Goal: Transaction & Acquisition: Purchase product/service

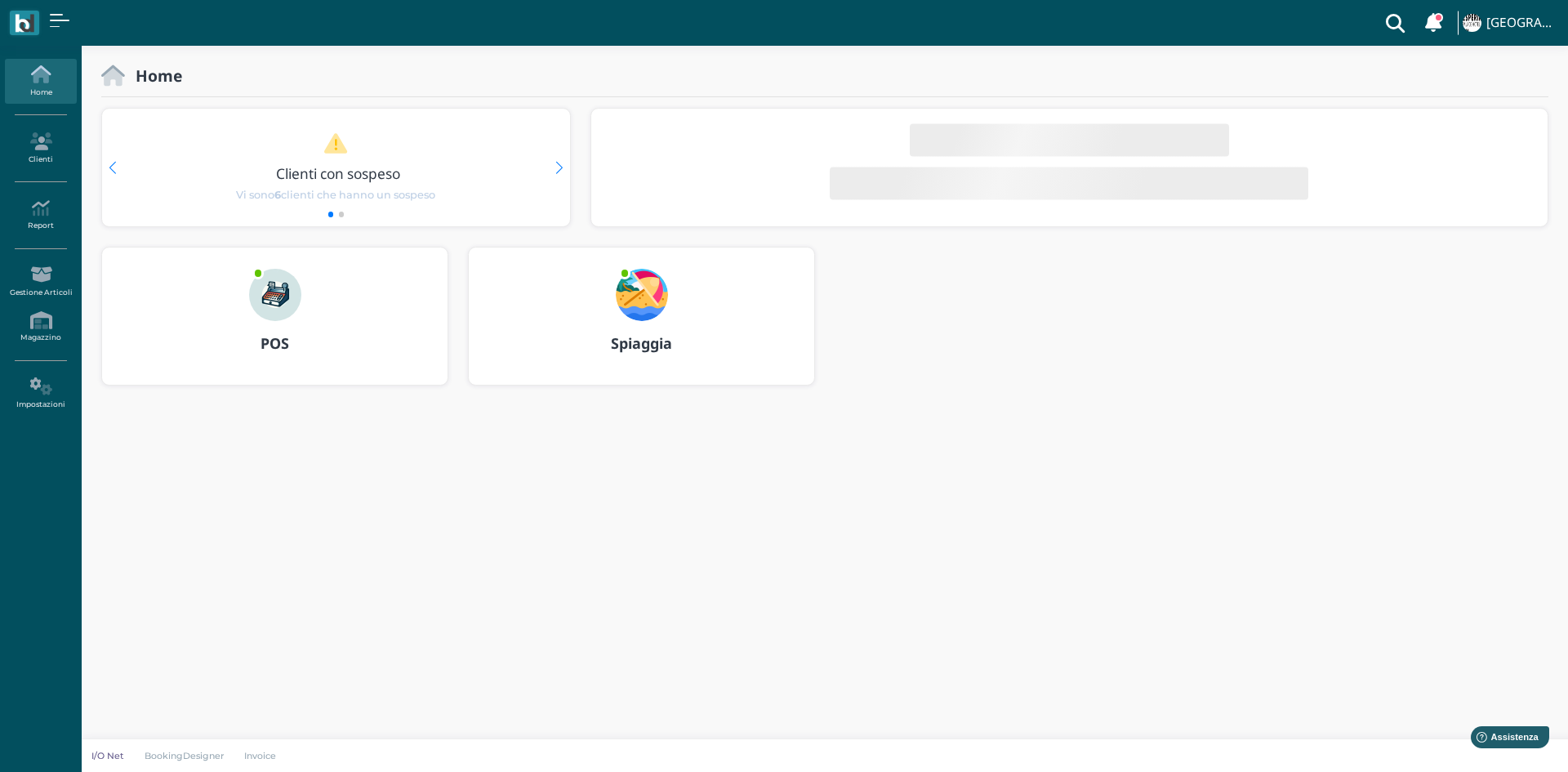
click at [288, 300] on img at bounding box center [275, 295] width 53 height 53
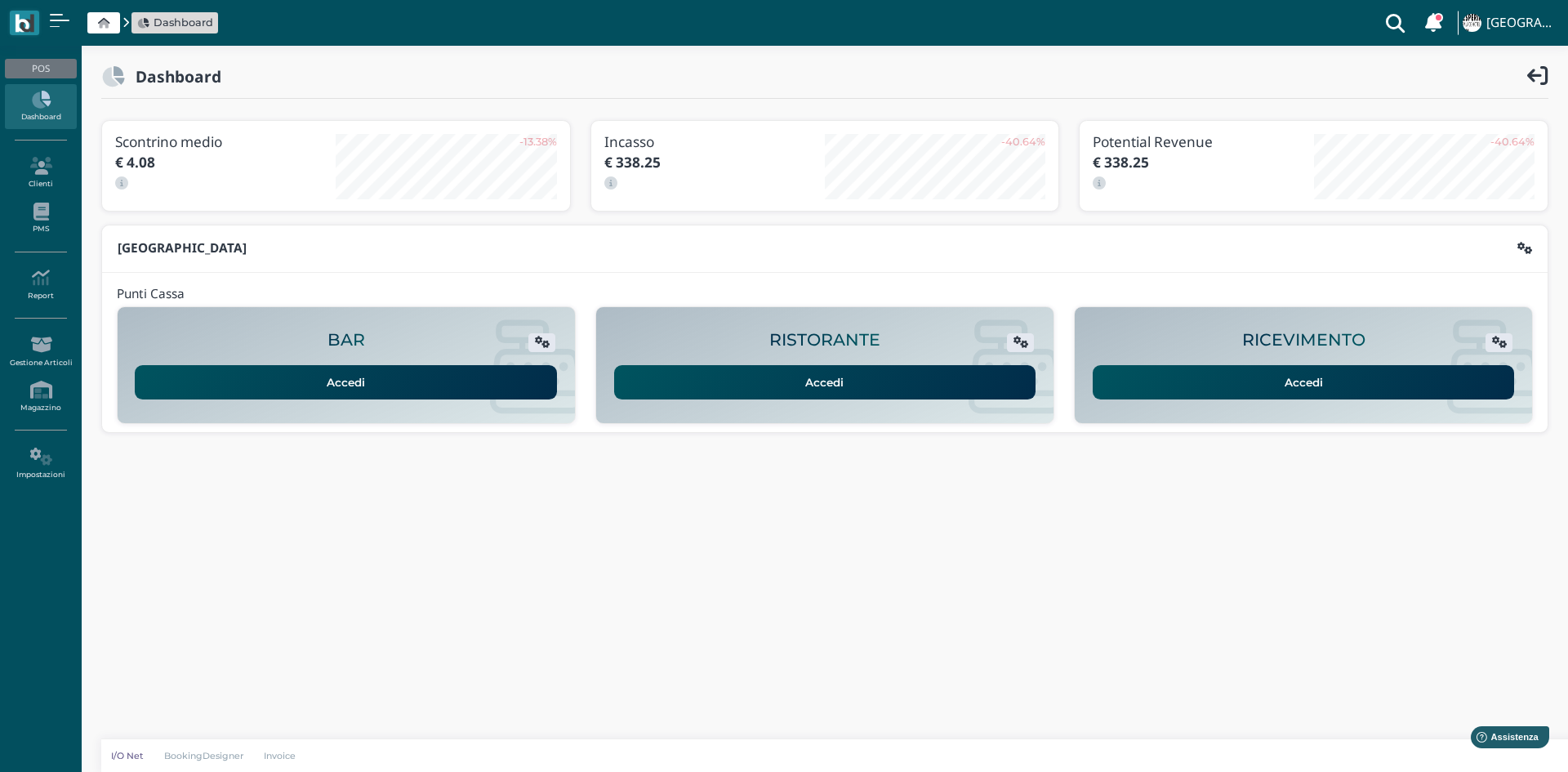
click at [1217, 395] on link "Accedi" at bounding box center [1304, 382] width 423 height 34
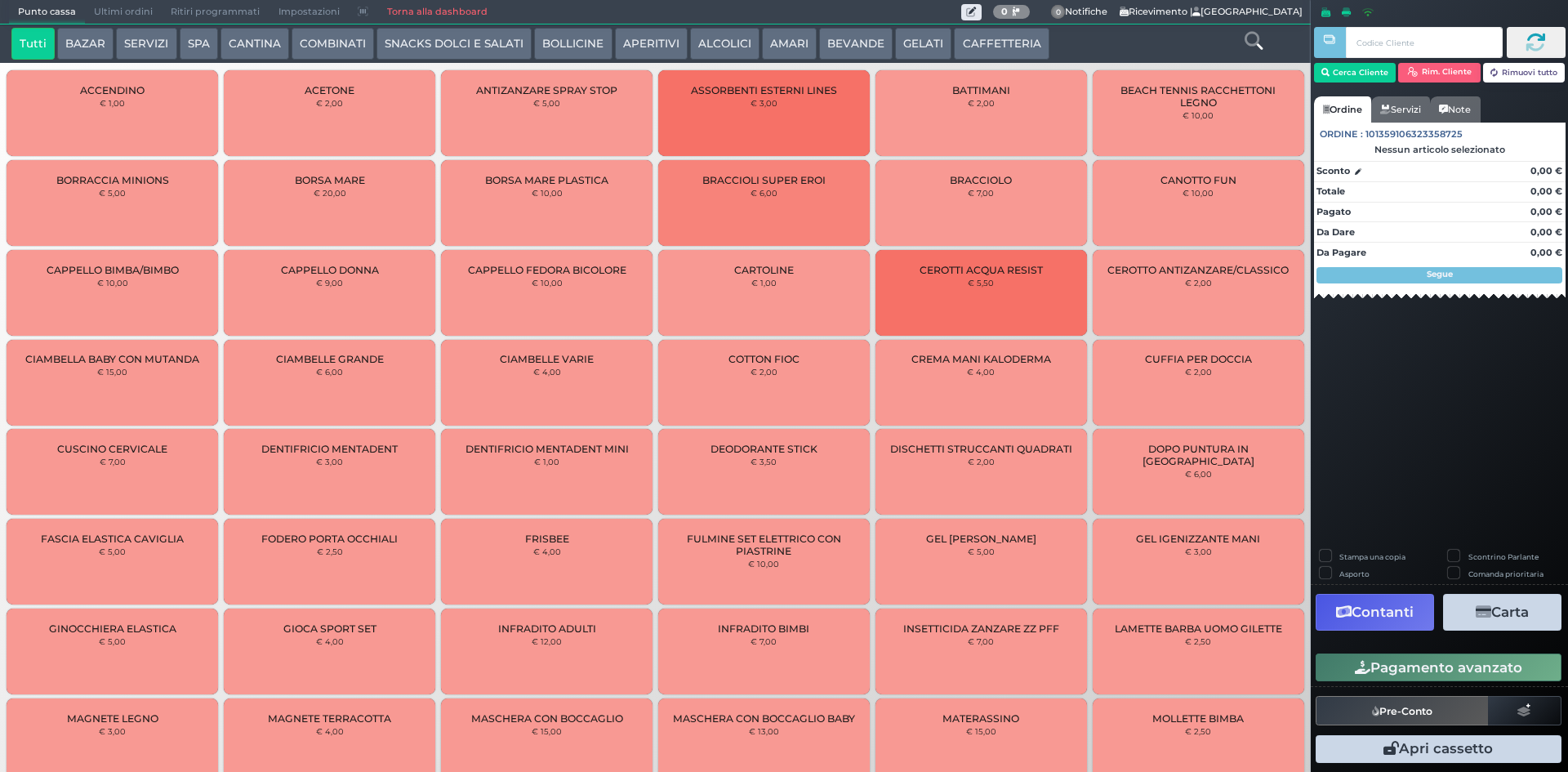
click at [201, 38] on button "SPA" at bounding box center [198, 44] width 38 height 33
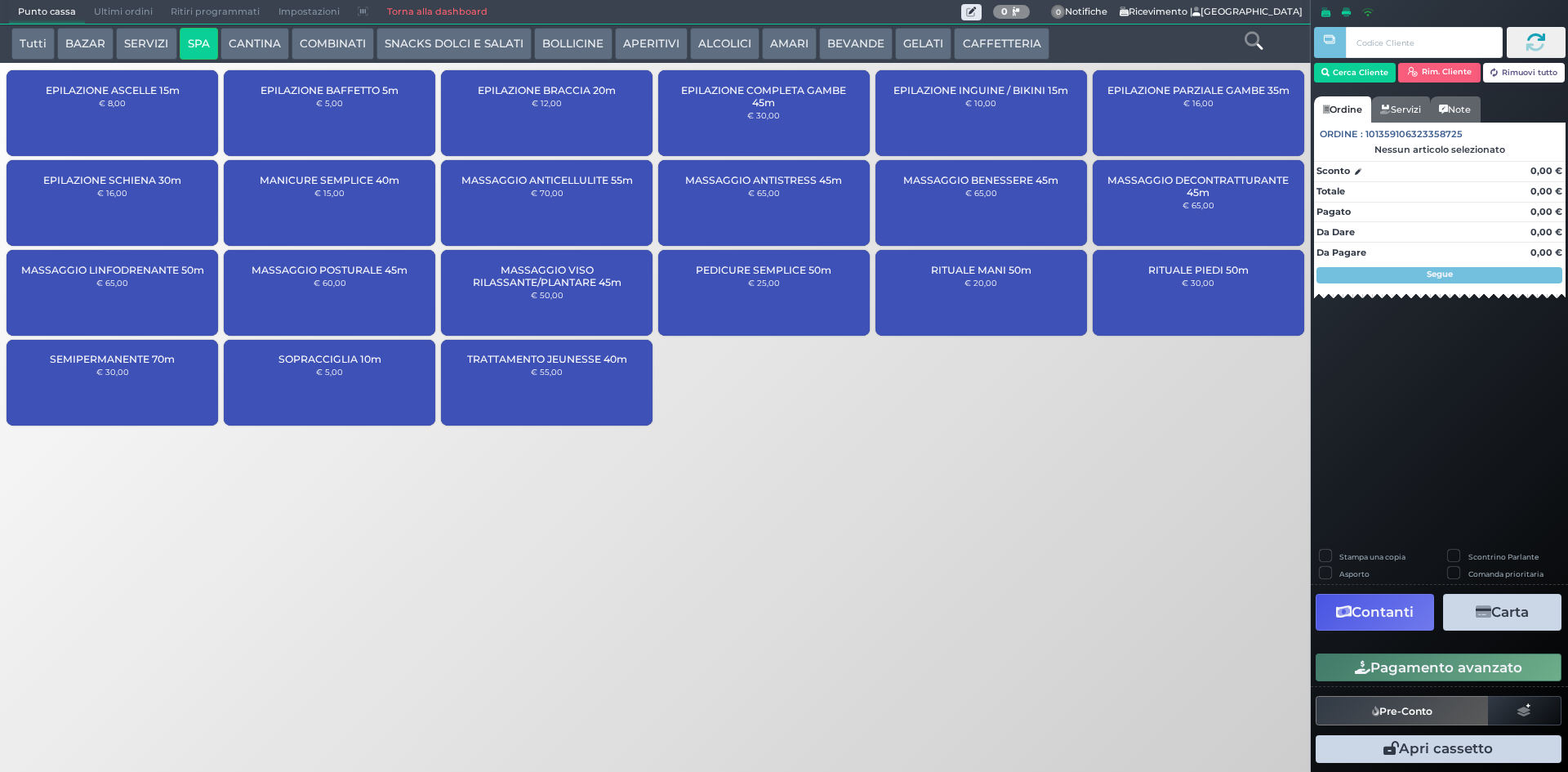
click at [920, 28] on button "GELATI" at bounding box center [923, 44] width 56 height 33
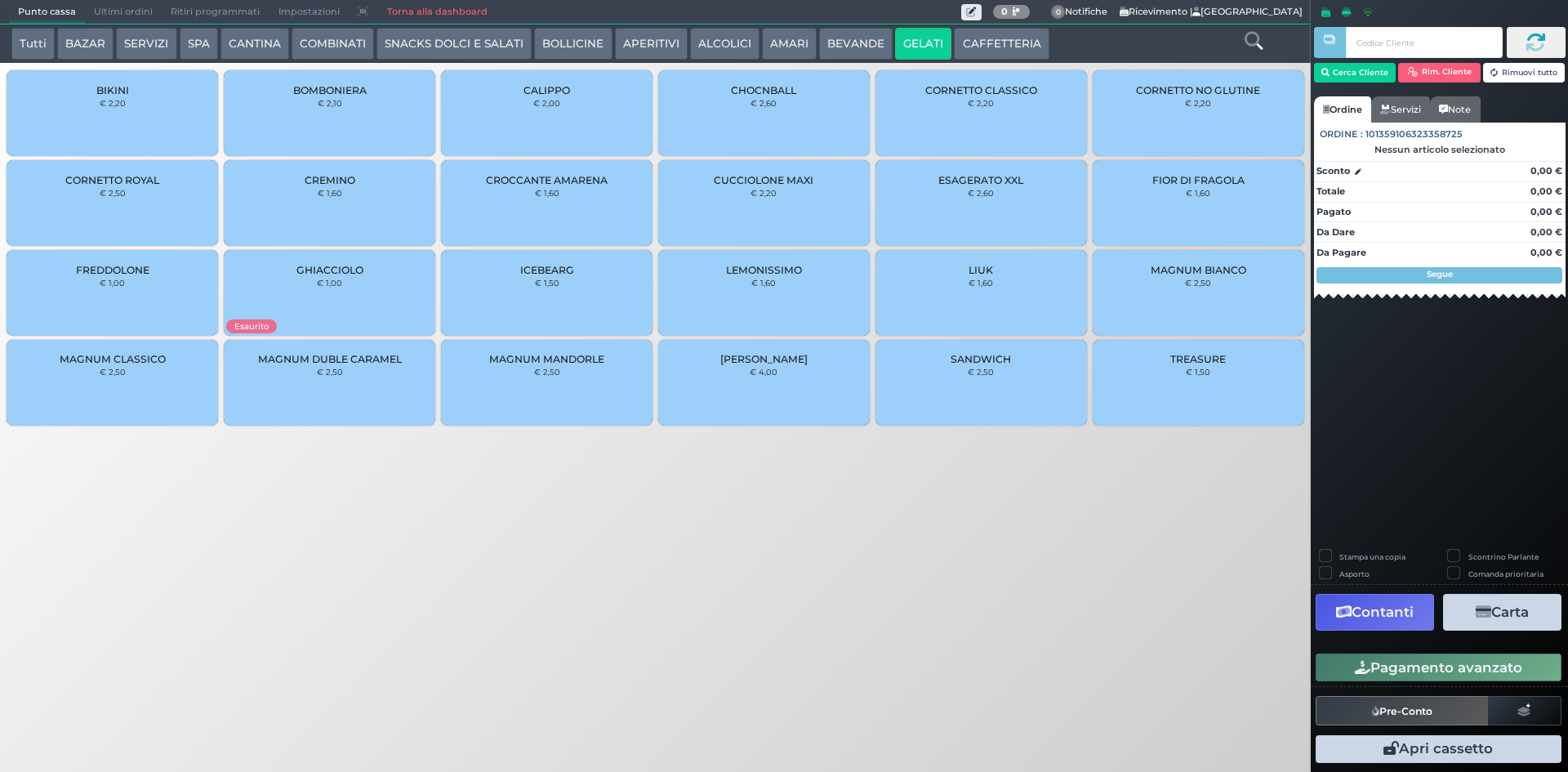
click at [333, 176] on span "CREMINO" at bounding box center [330, 180] width 51 height 13
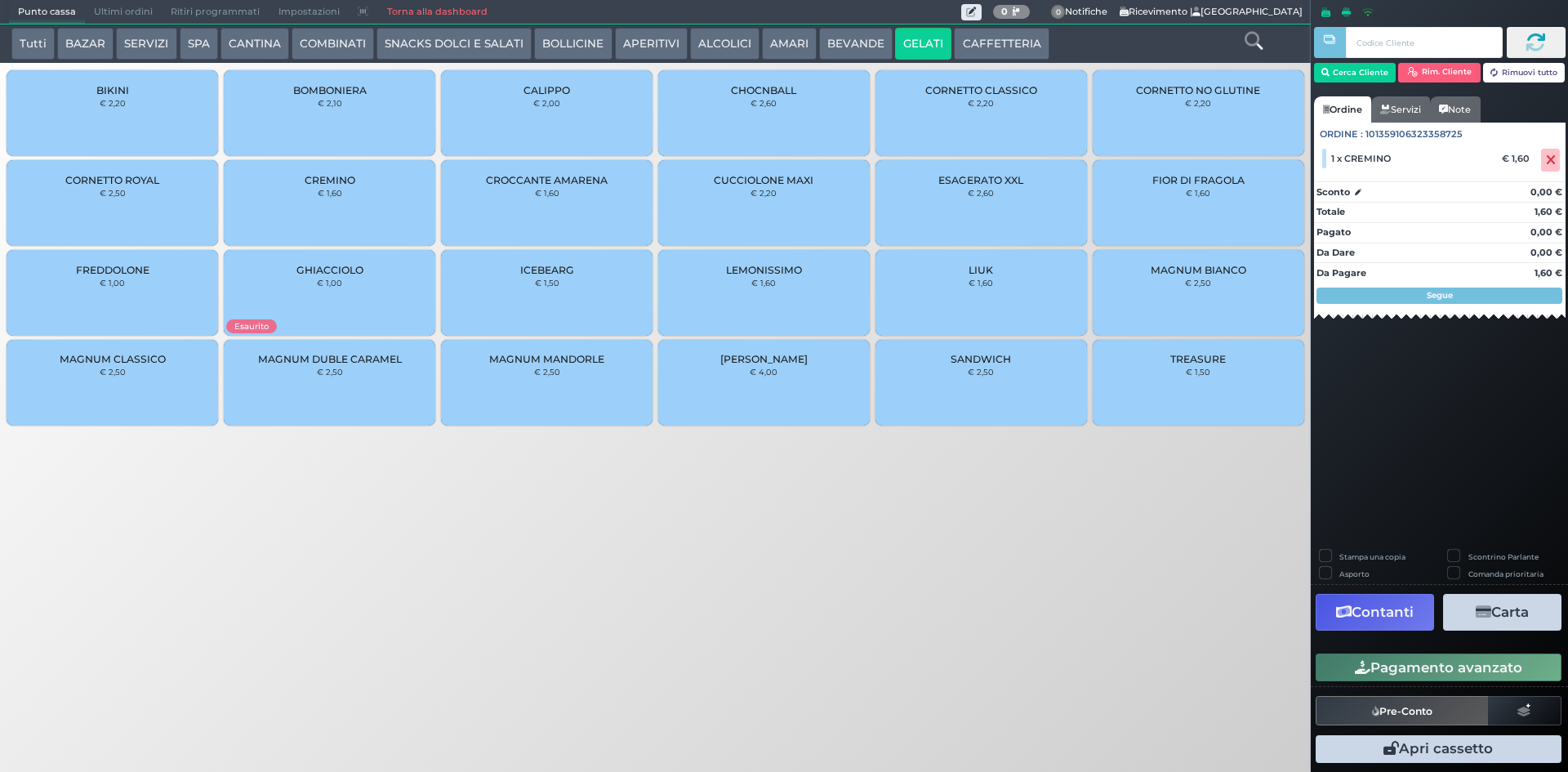
click at [1027, 128] on div "CORNETTO CLASSICO € 2,20" at bounding box center [981, 113] width 212 height 86
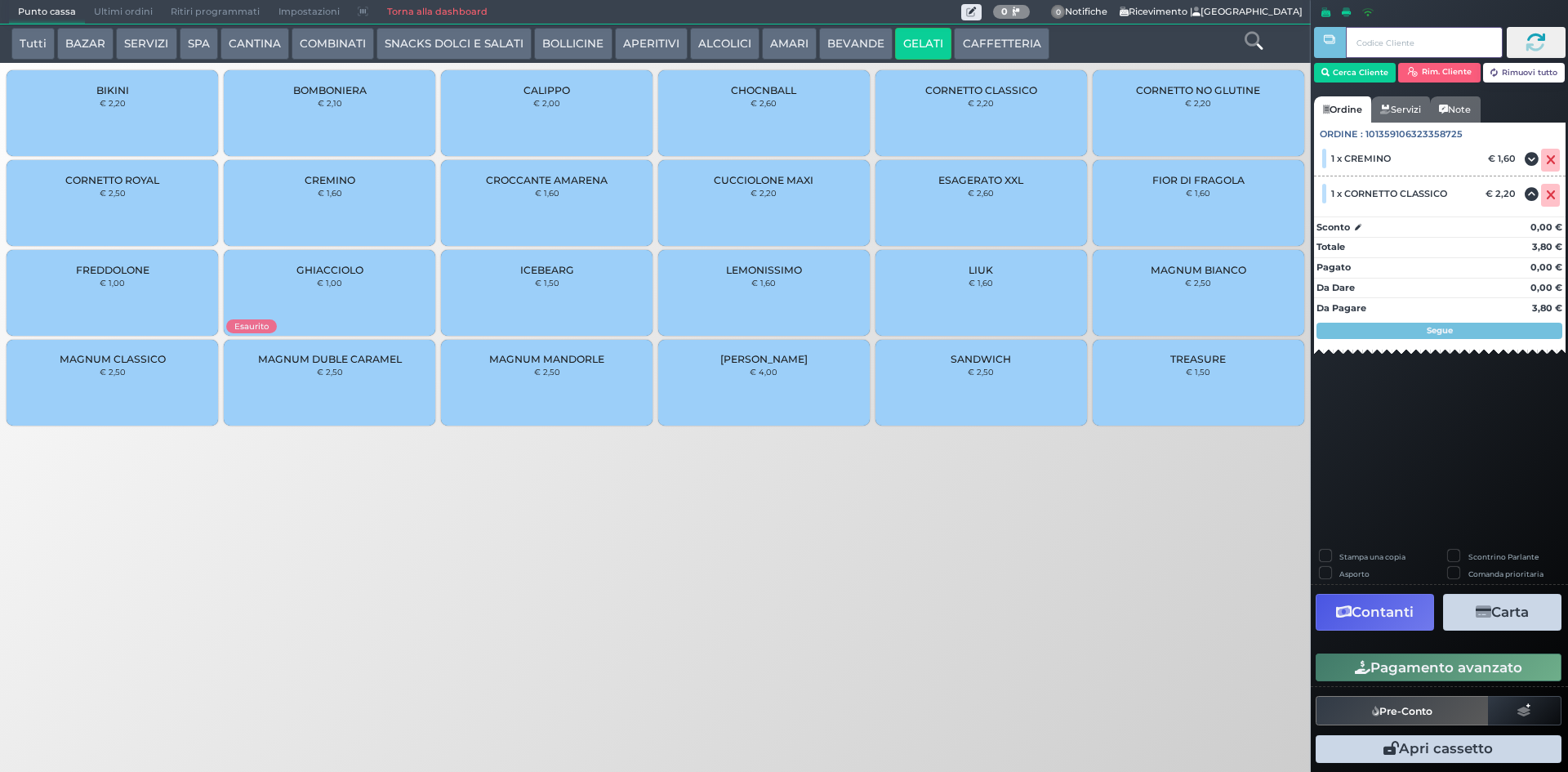
click at [1370, 42] on input "text" at bounding box center [1424, 42] width 156 height 31
type input "304"
click at [1369, 69] on button "Cerca Cliente" at bounding box center [1355, 72] width 82 height 20
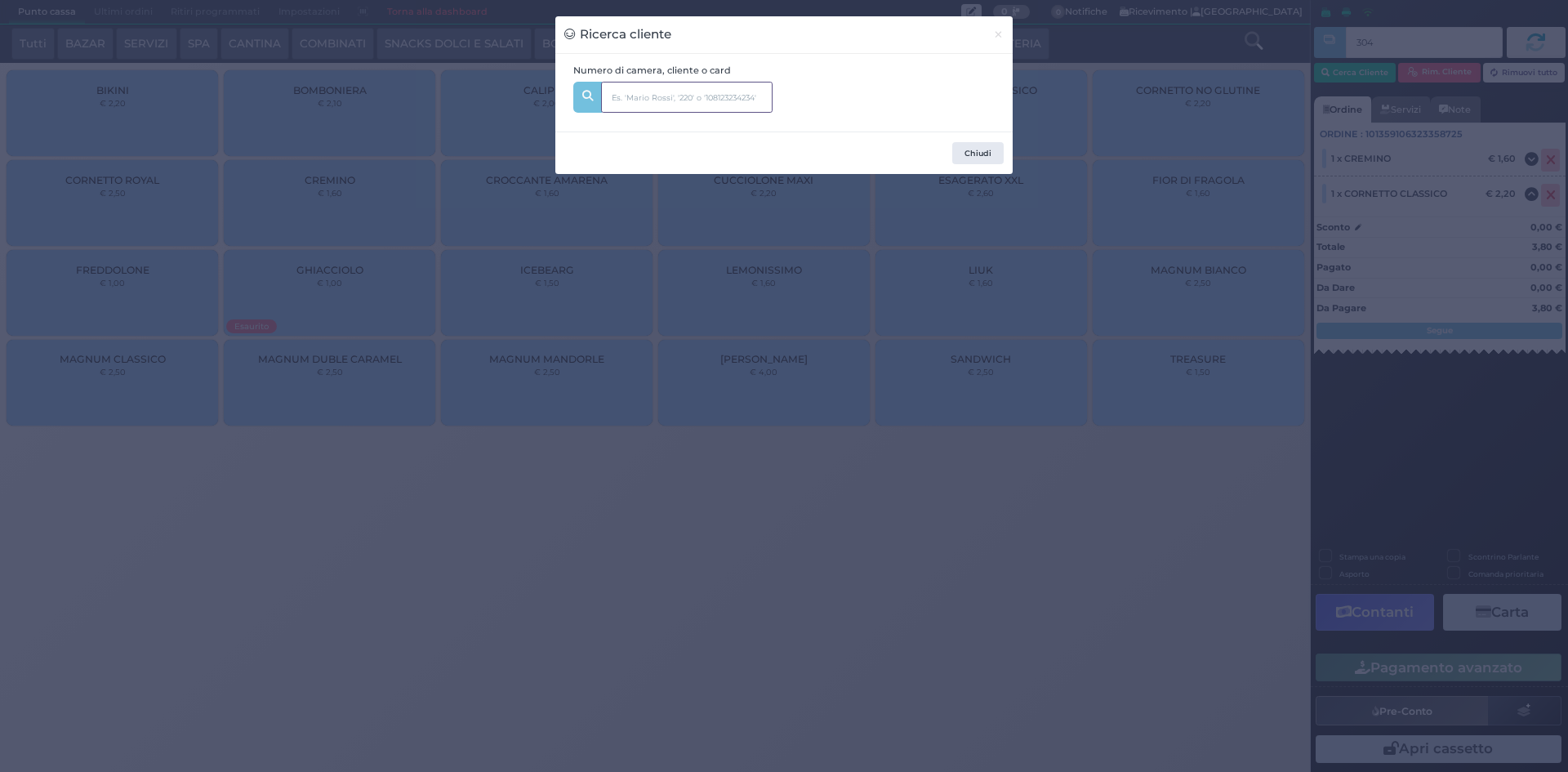
click at [715, 102] on input "text" at bounding box center [687, 96] width 172 height 31
type input "304"
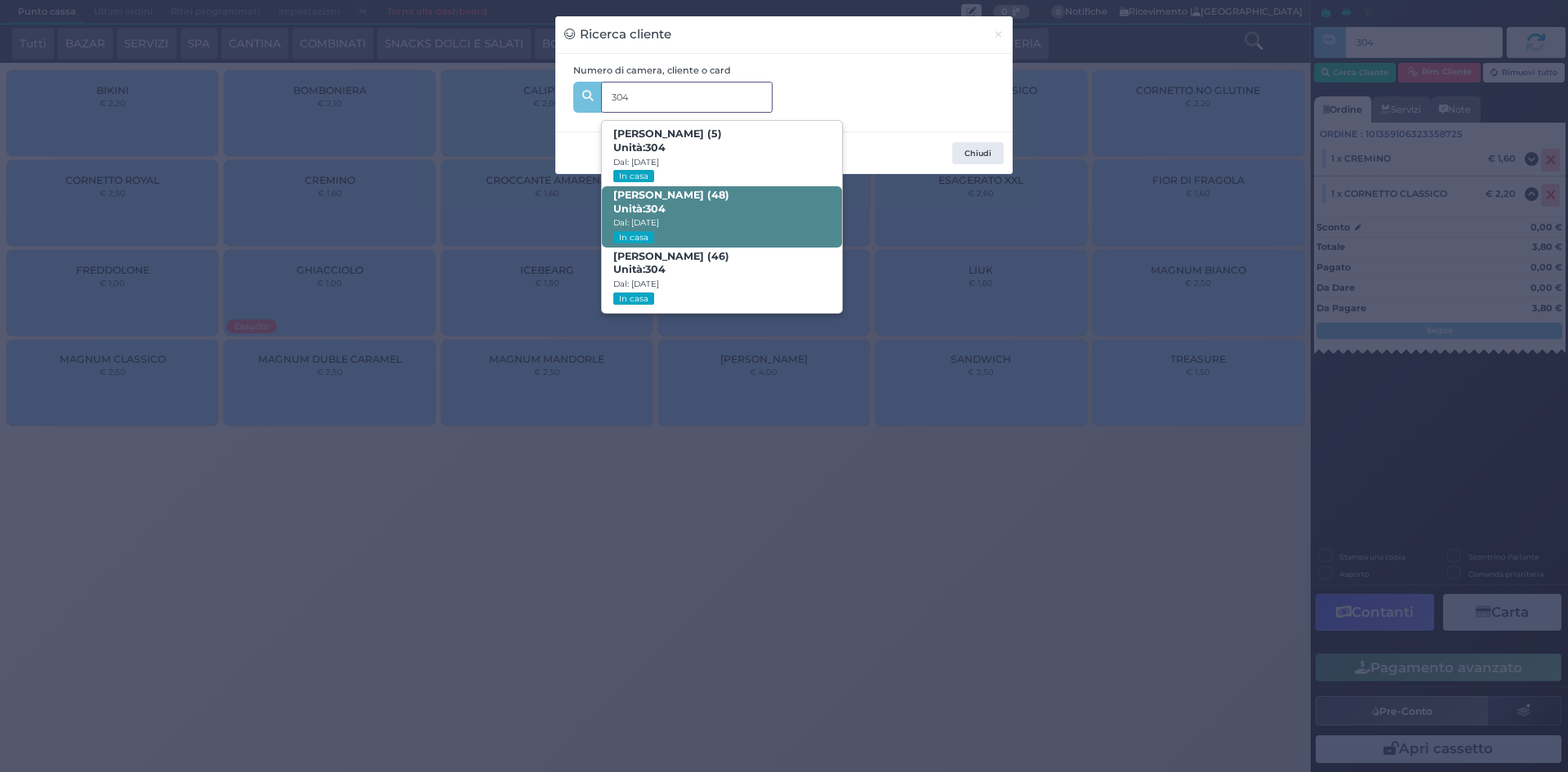
click at [729, 200] on b "Maria Giuseppa Bassolino (48) Unità: 304" at bounding box center [672, 201] width 116 height 26
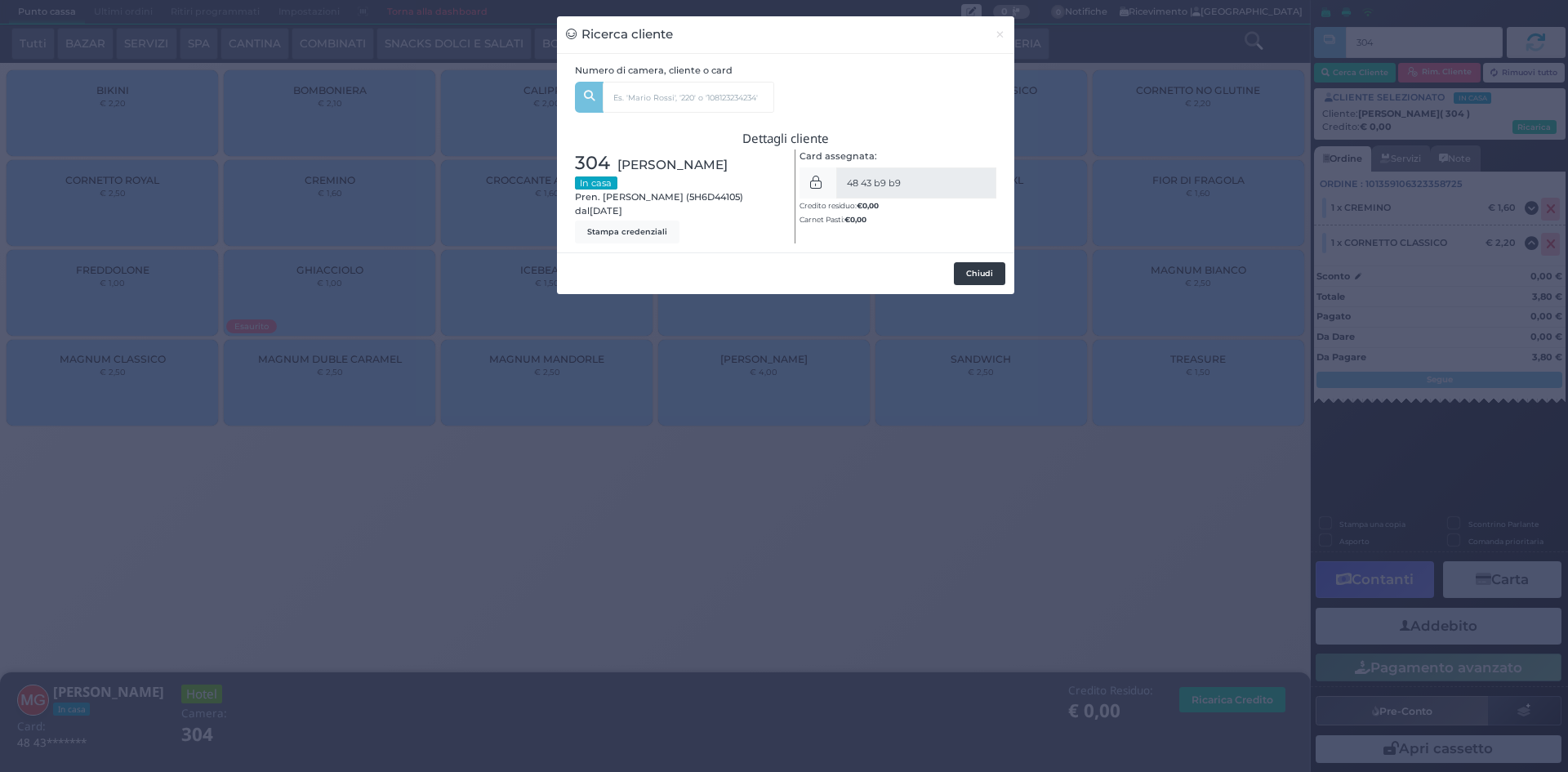
click at [984, 285] on button "Chiudi" at bounding box center [980, 273] width 52 height 23
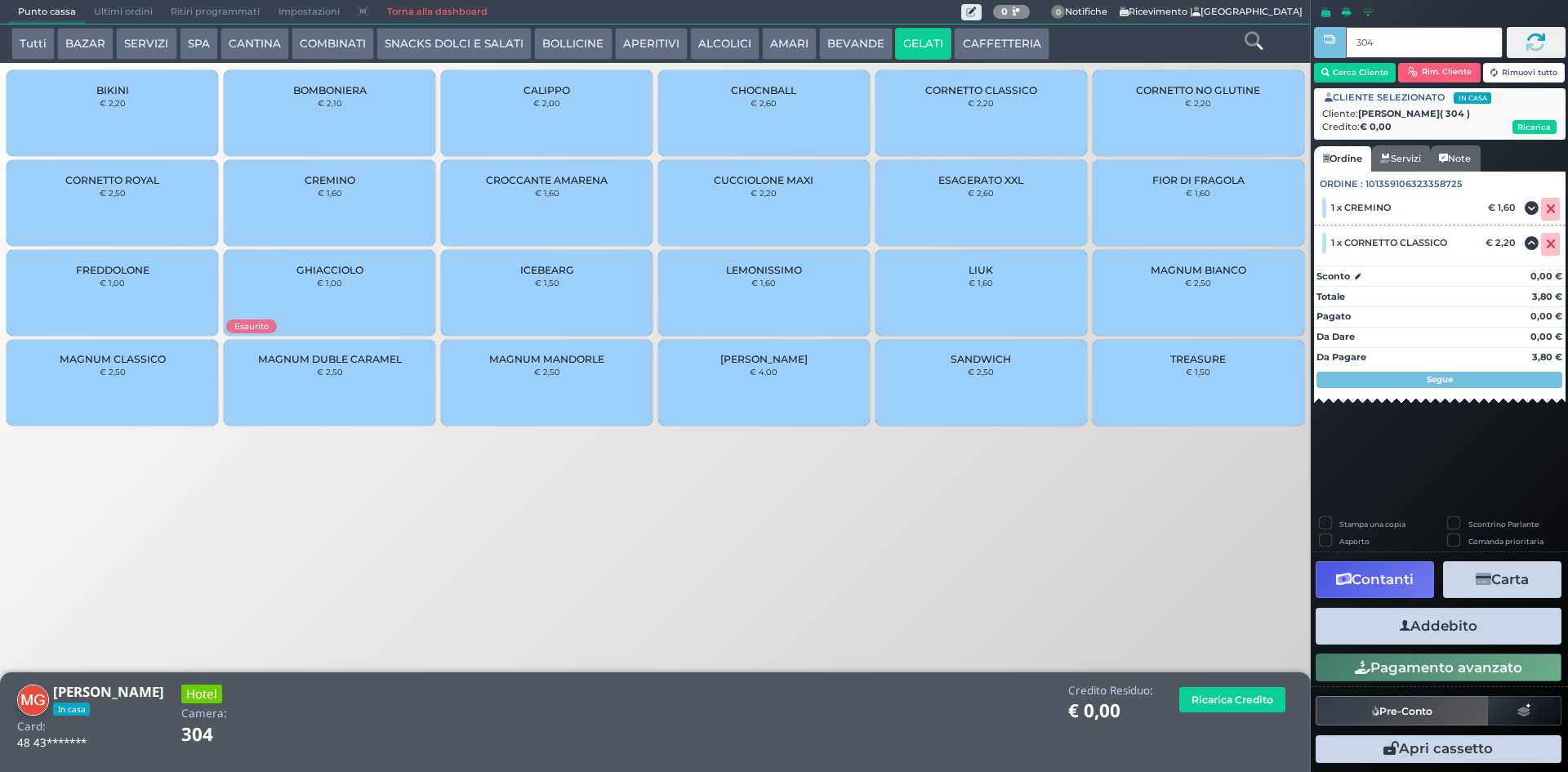
drag, startPoint x: 1417, startPoint y: 50, endPoint x: 1294, endPoint y: 38, distance: 123.6
click at [1295, 39] on div "Punto cassa Mappa Ultimi ordini Delivery Ritiri programmati Impostazioni Torna …" at bounding box center [784, 386] width 1568 height 772
click at [1424, 634] on button "Addebito" at bounding box center [1438, 625] width 246 height 37
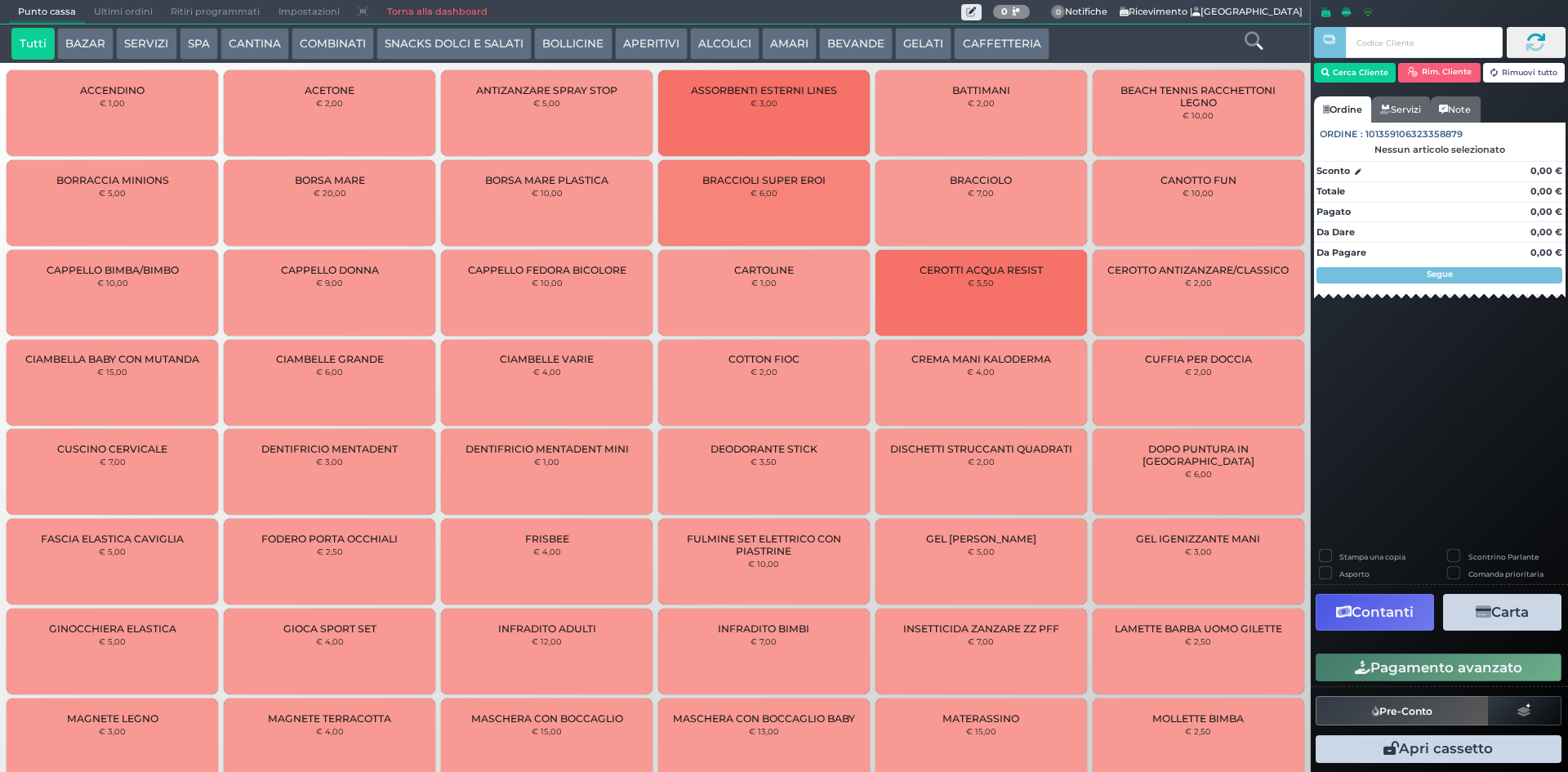
click at [140, 12] on span "Ultimi ordini" at bounding box center [123, 13] width 77 height 23
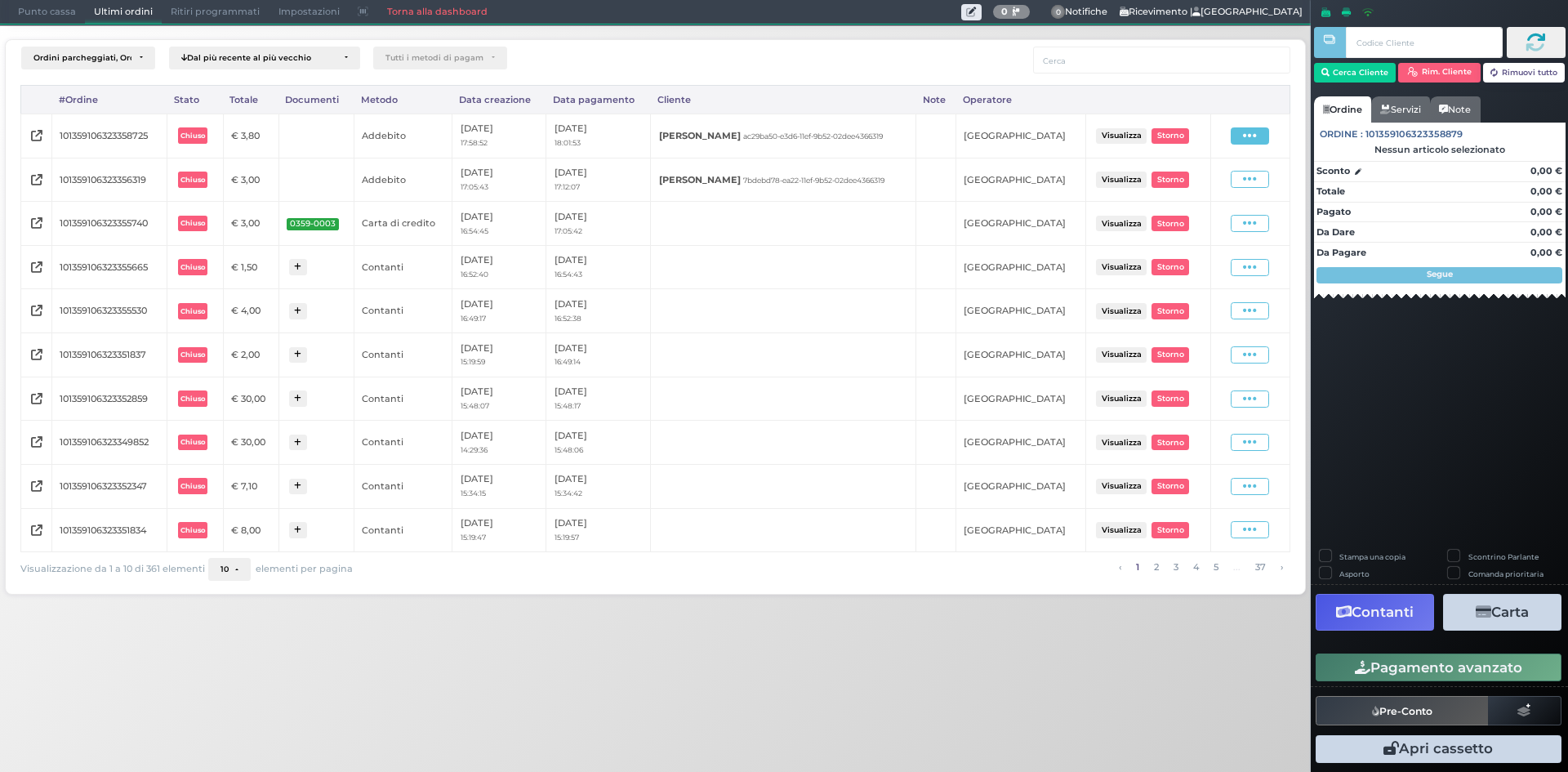
click at [1262, 138] on span at bounding box center [1250, 136] width 38 height 17
click at [1218, 191] on span "Ristampa Pre-Conto" at bounding box center [1212, 182] width 67 height 28
click at [35, 6] on span "Punto cassa" at bounding box center [46, 13] width 76 height 23
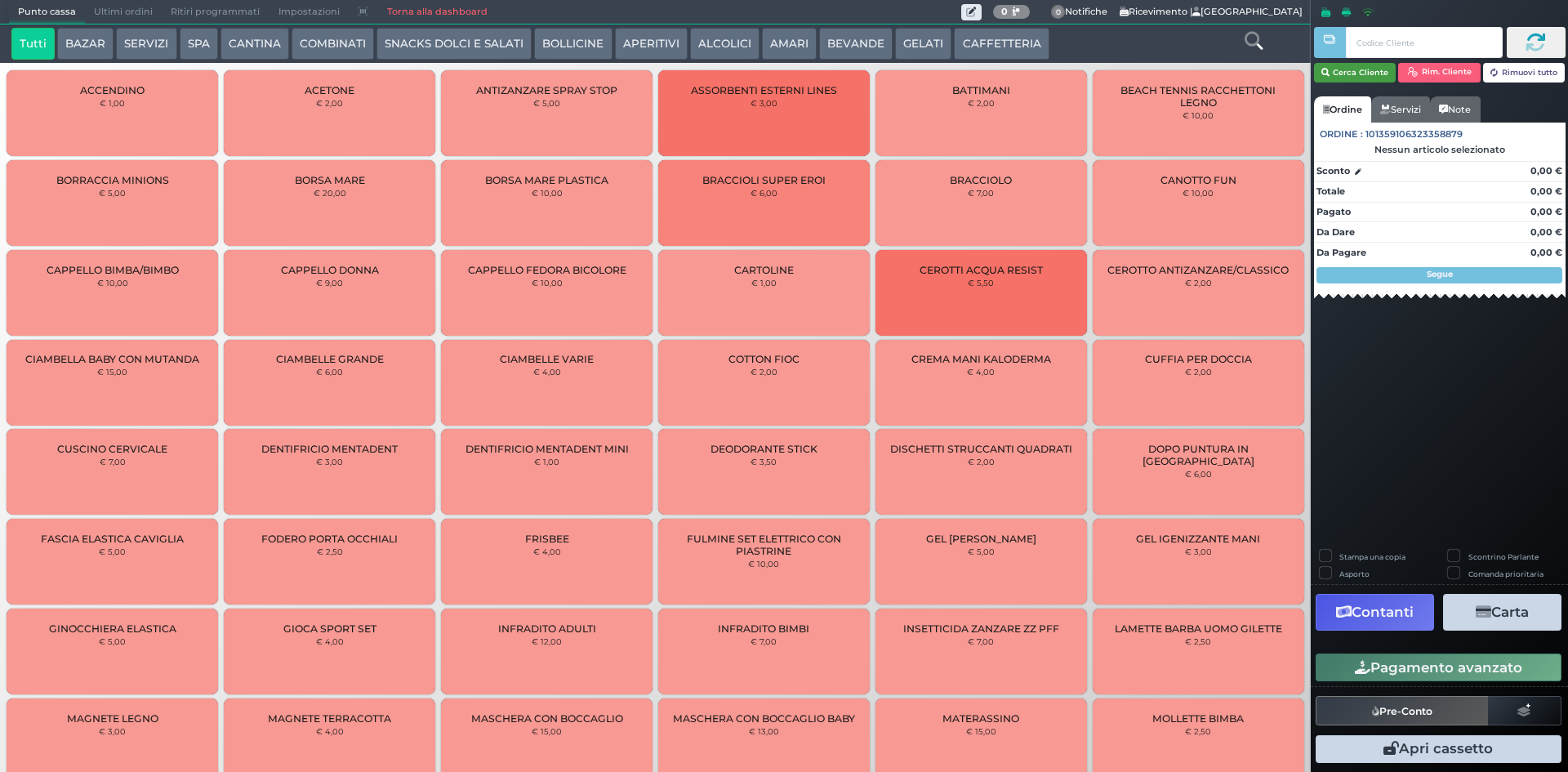
click at [1357, 71] on button "Cerca Cliente" at bounding box center [1355, 72] width 82 height 20
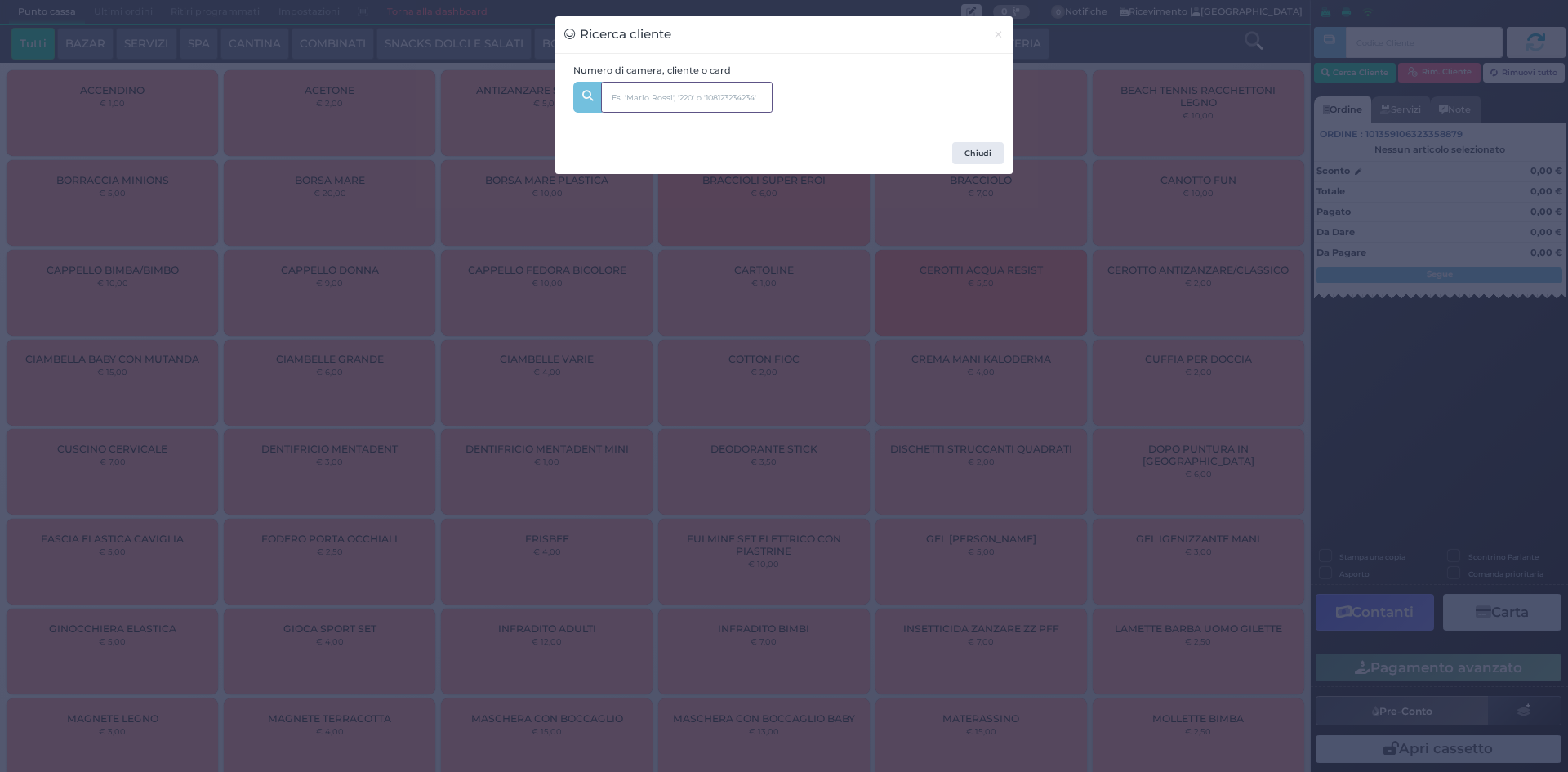
click at [642, 95] on input "text" at bounding box center [687, 96] width 172 height 31
type input "315"
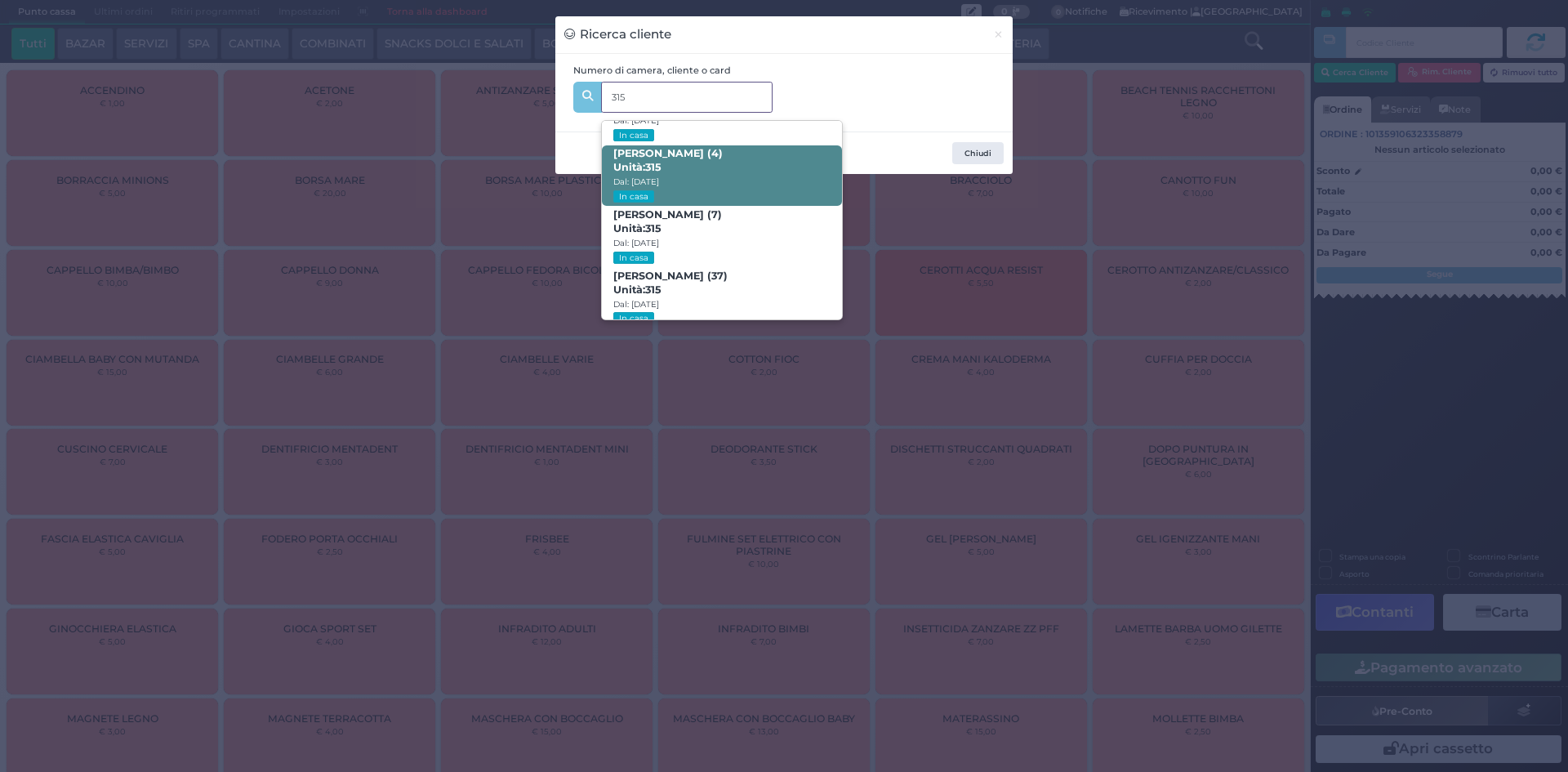
scroll to position [339, 0]
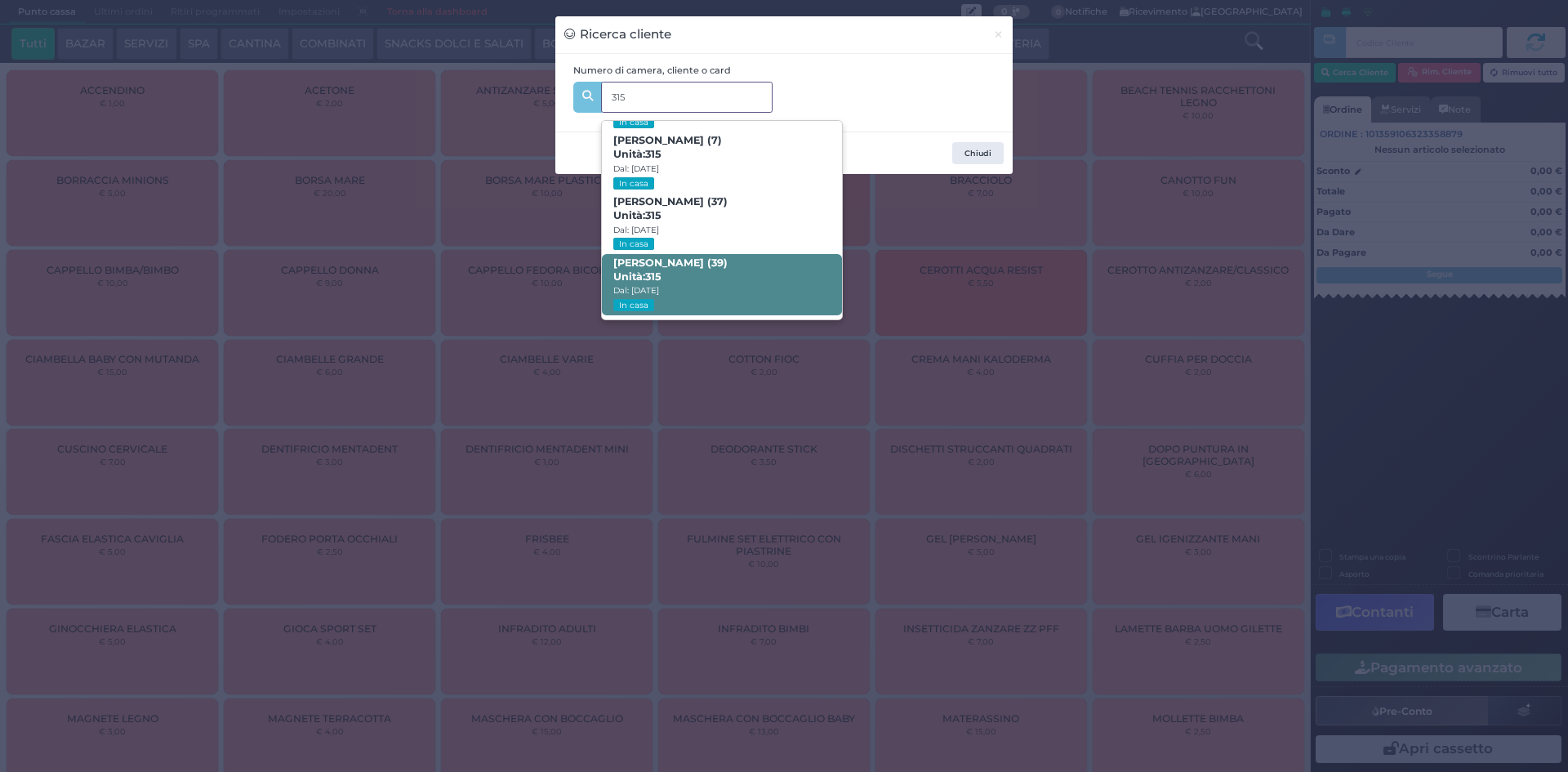
click at [767, 256] on span "CRISTIAN SAVARESE (39) Unità: 315 Dal: 16/08/2025 In casa" at bounding box center [722, 284] width 239 height 62
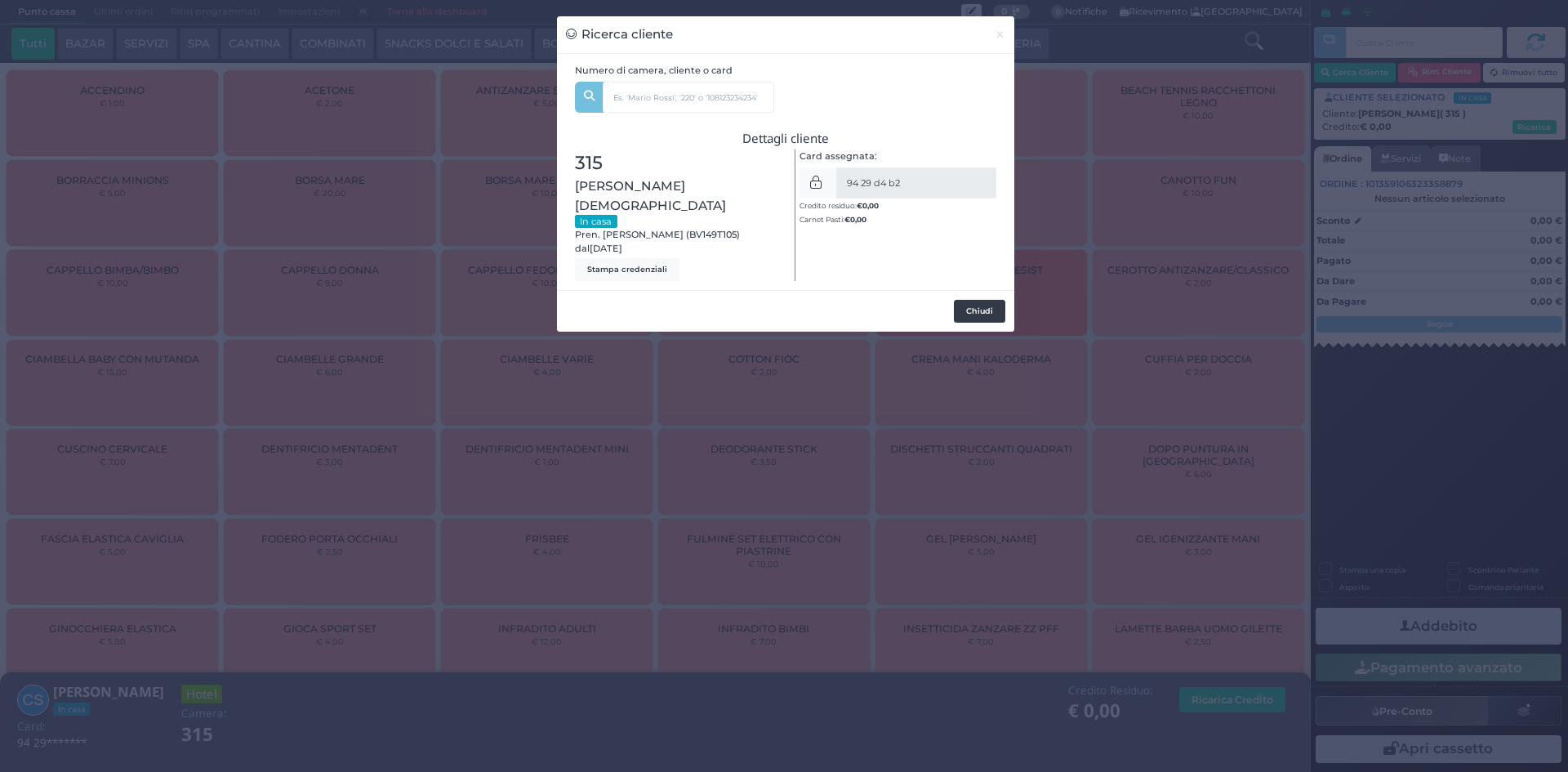
click at [985, 300] on button "Chiudi" at bounding box center [980, 312] width 52 height 23
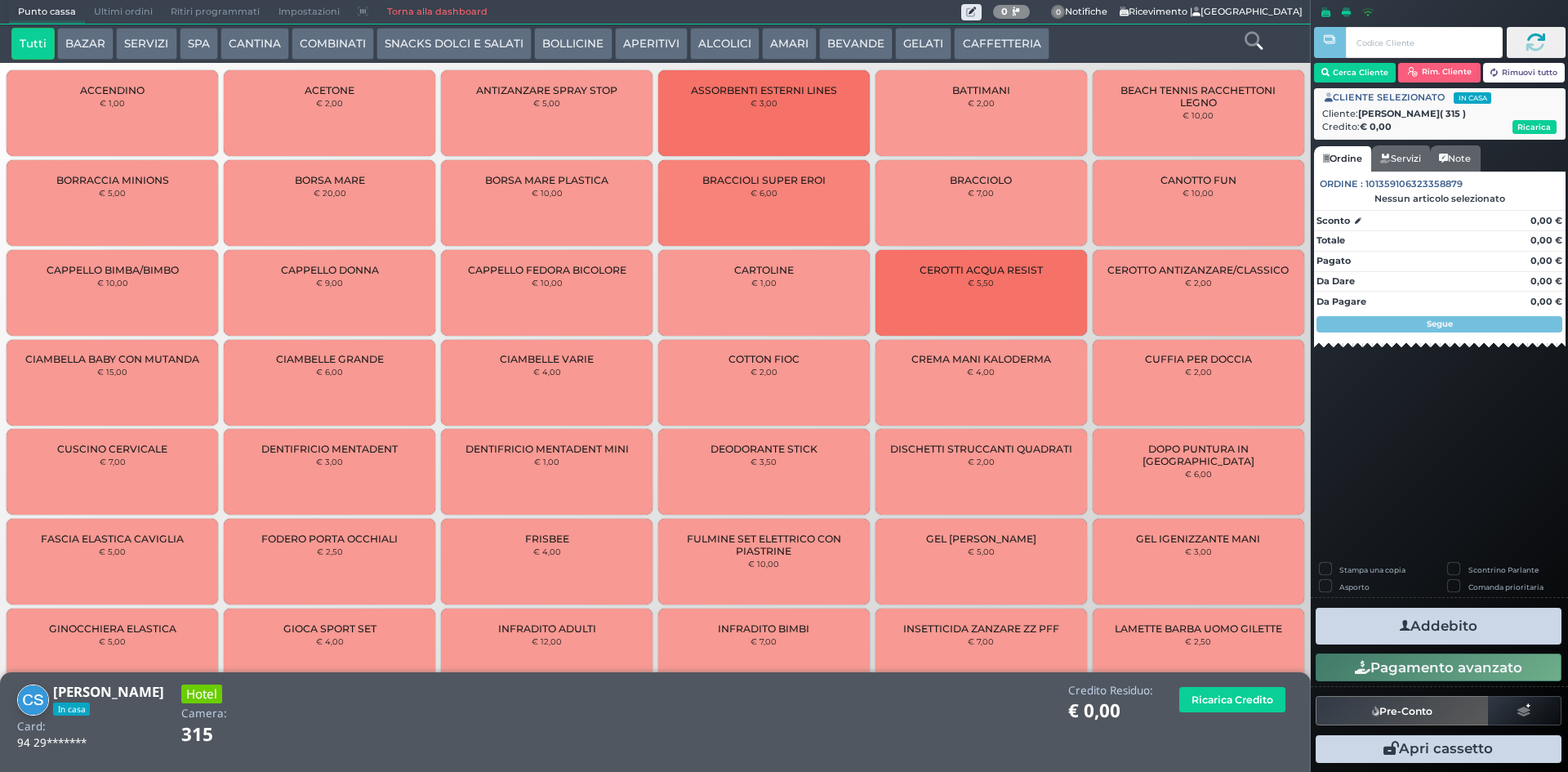
click at [465, 46] on button "SNACKS DOLCI E SALATI" at bounding box center [454, 44] width 155 height 33
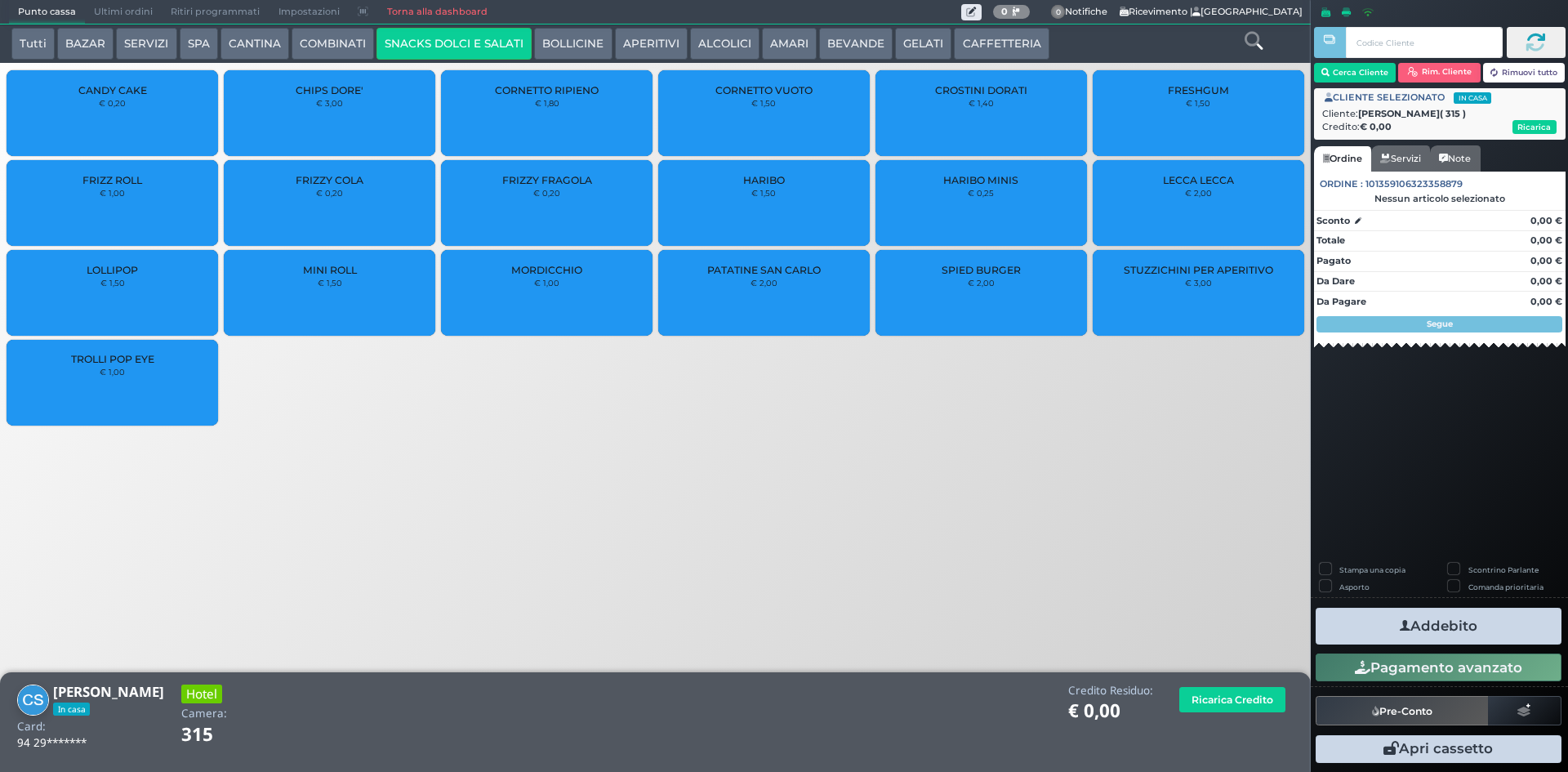
click at [366, 103] on div "CHIPS DORE' € 3,00" at bounding box center [330, 113] width 212 height 86
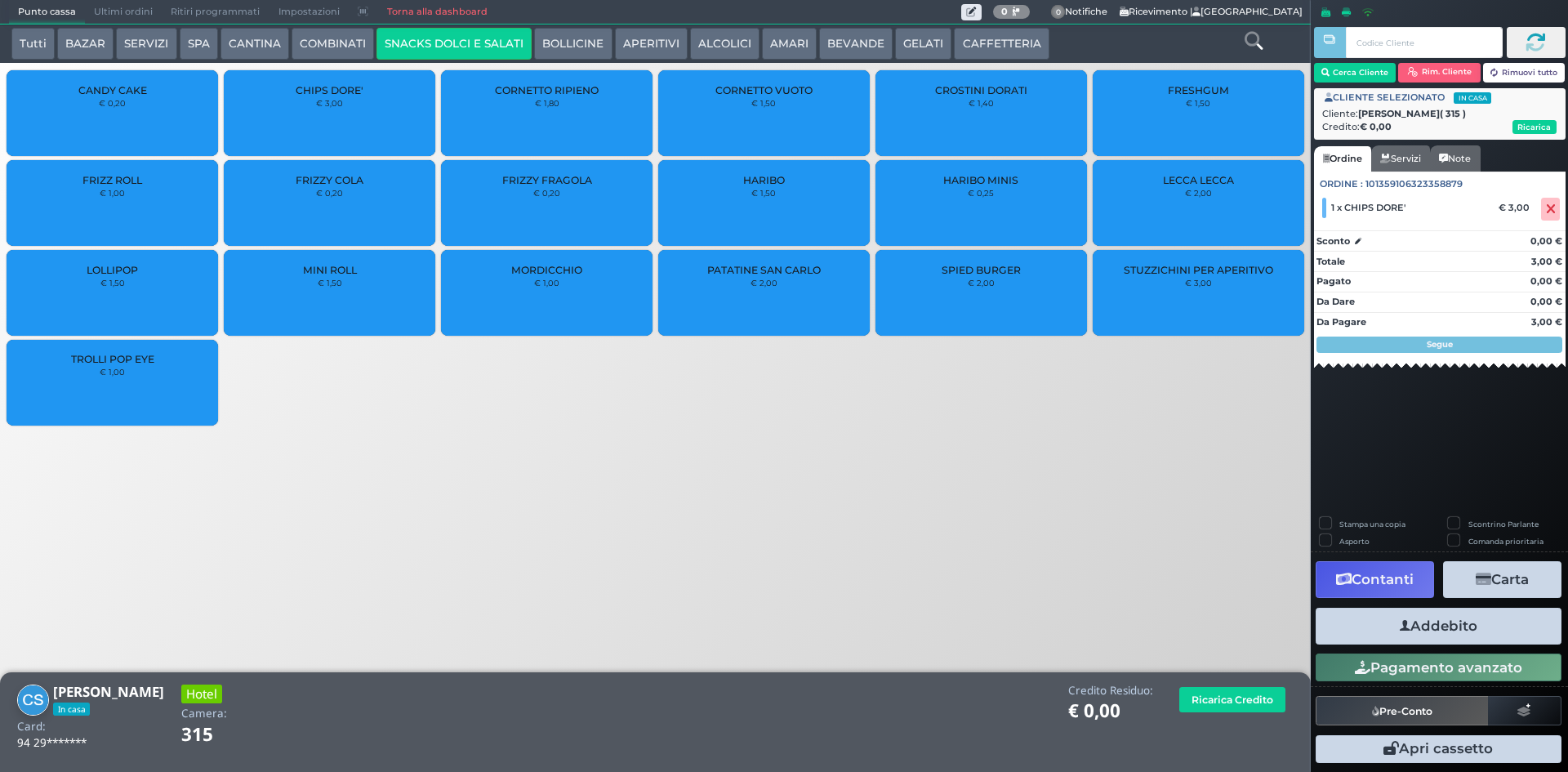
click at [1424, 634] on button "Addebito" at bounding box center [1438, 625] width 246 height 37
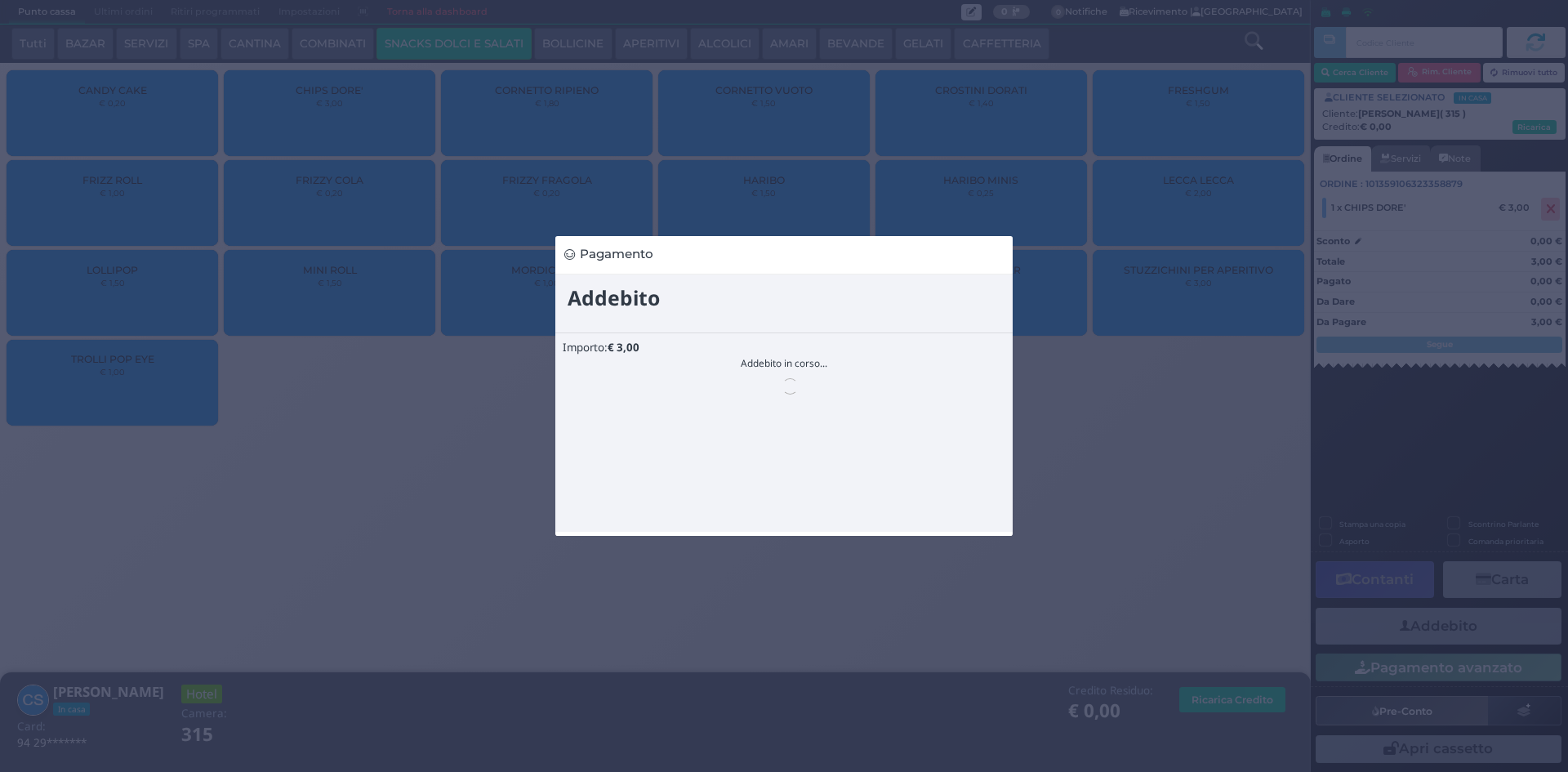
scroll to position [0, 0]
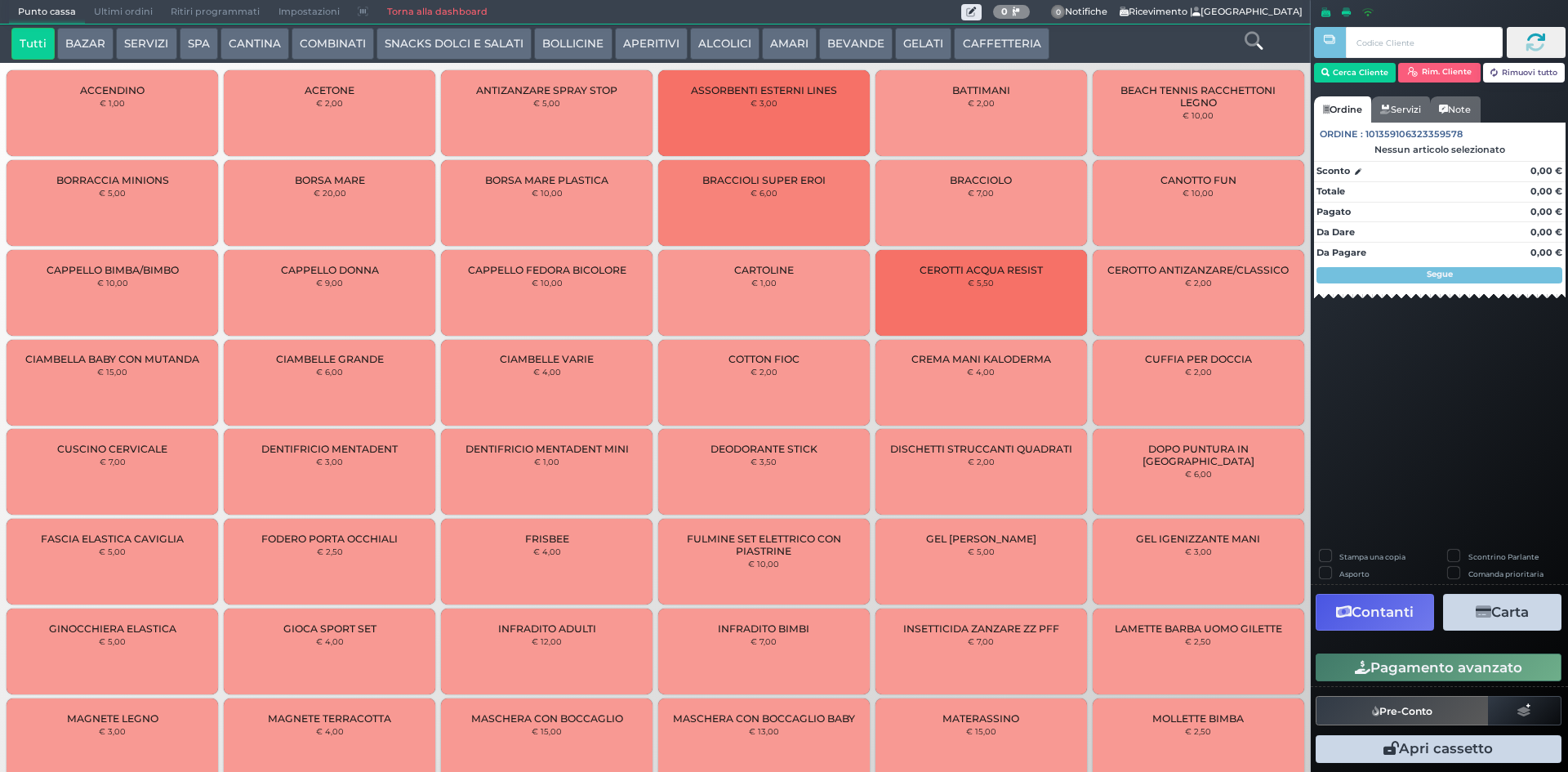
click at [122, 9] on span "Ultimi ordini" at bounding box center [123, 13] width 77 height 23
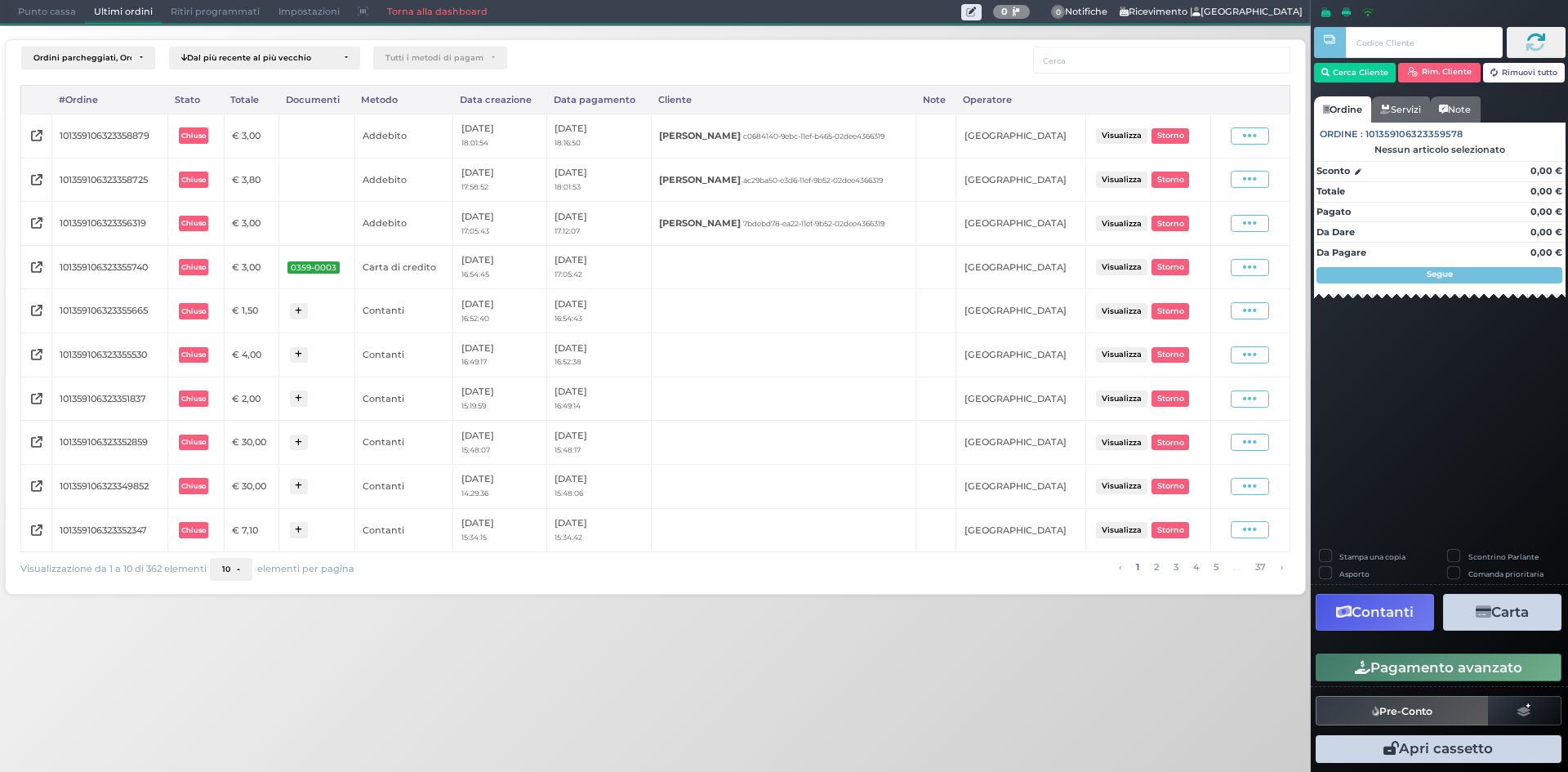
click at [46, 7] on span "Punto cassa" at bounding box center [46, 13] width 76 height 23
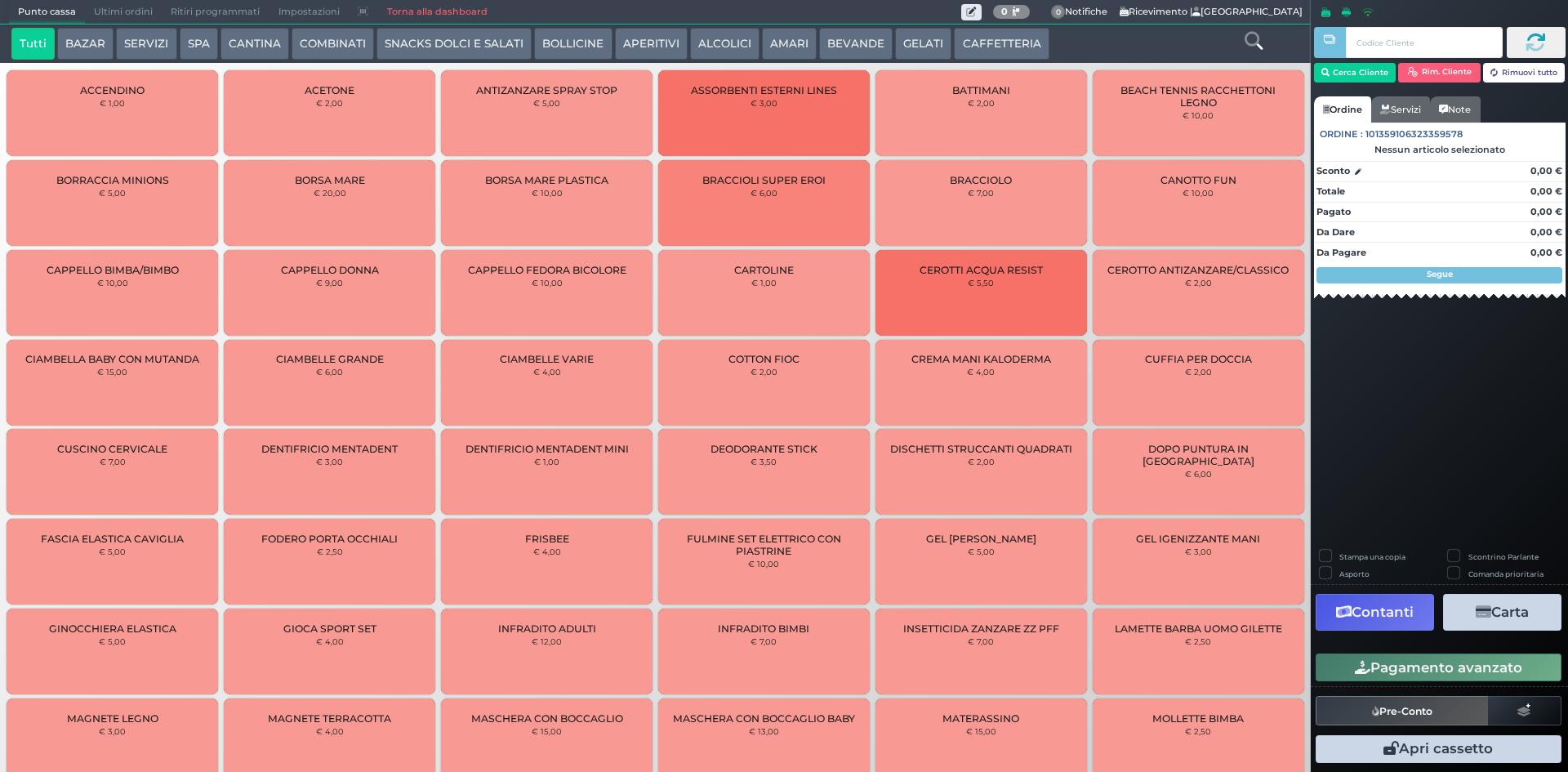
click at [138, 15] on span "Ultimi ordini" at bounding box center [123, 13] width 77 height 23
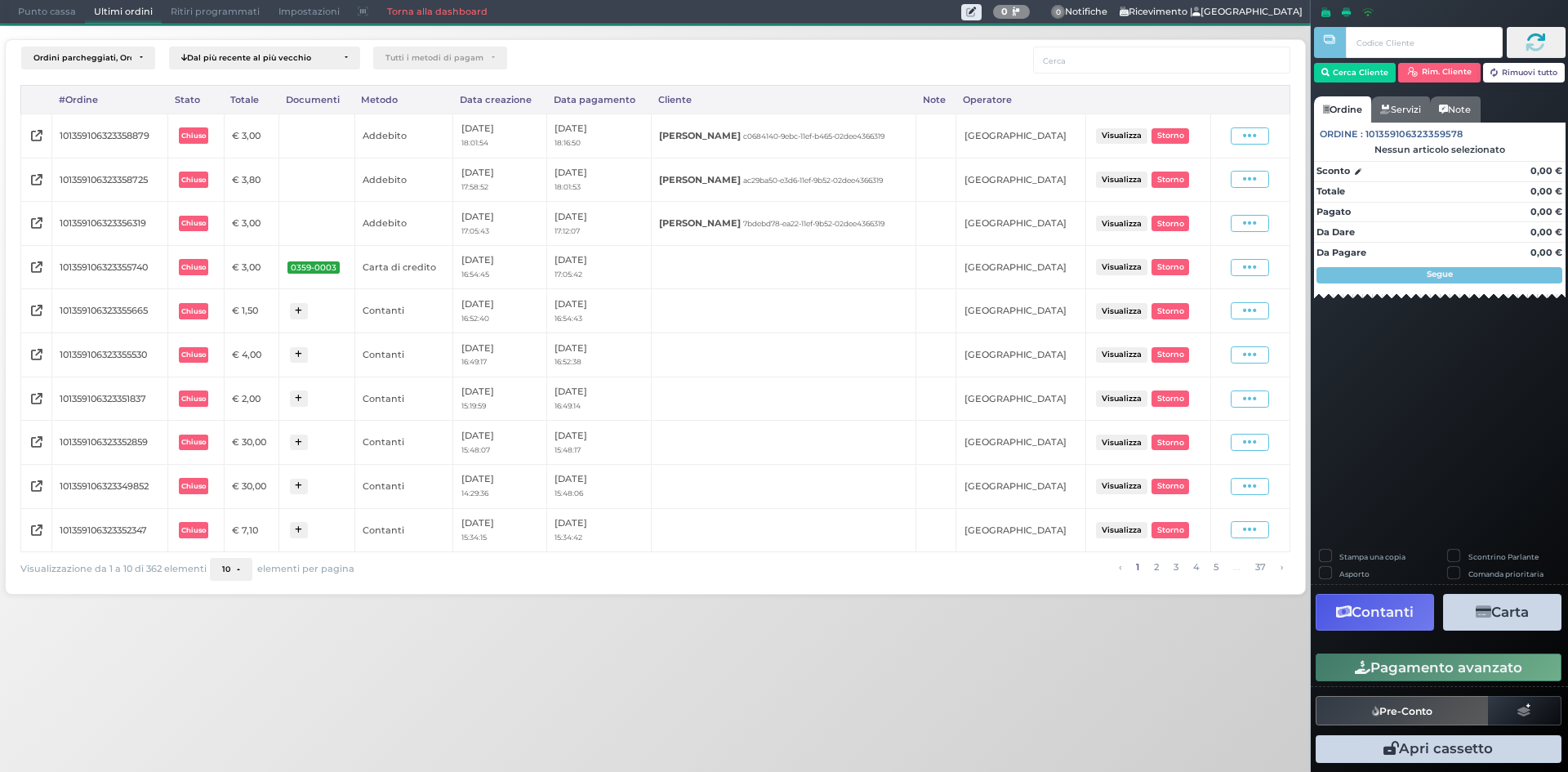
click at [47, 12] on span "Punto cassa" at bounding box center [46, 13] width 76 height 23
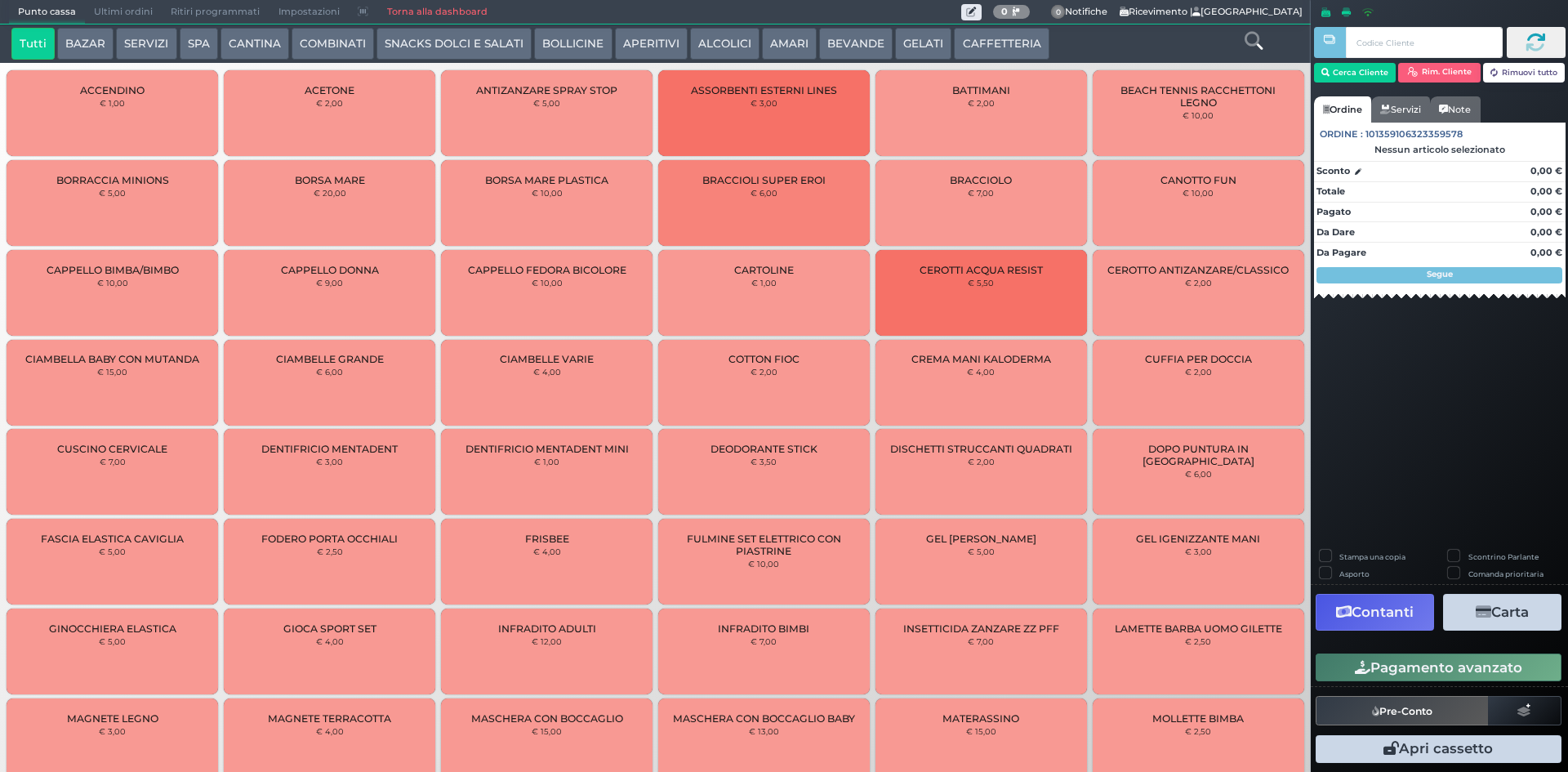
click at [404, 45] on button "SNACKS DOLCI E SALATI" at bounding box center [454, 44] width 155 height 33
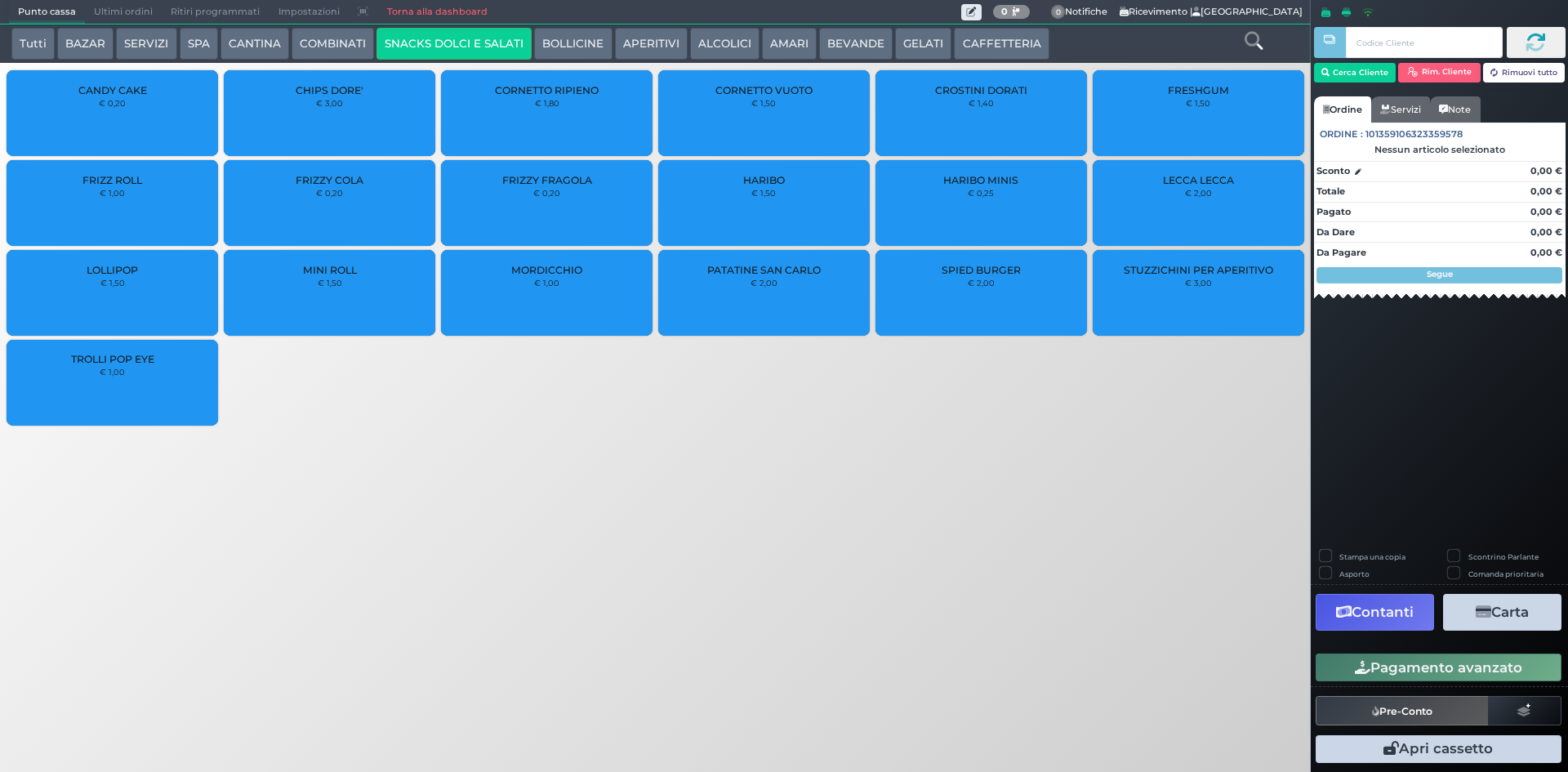
click at [750, 285] on small "€ 2,00" at bounding box center [764, 282] width 27 height 10
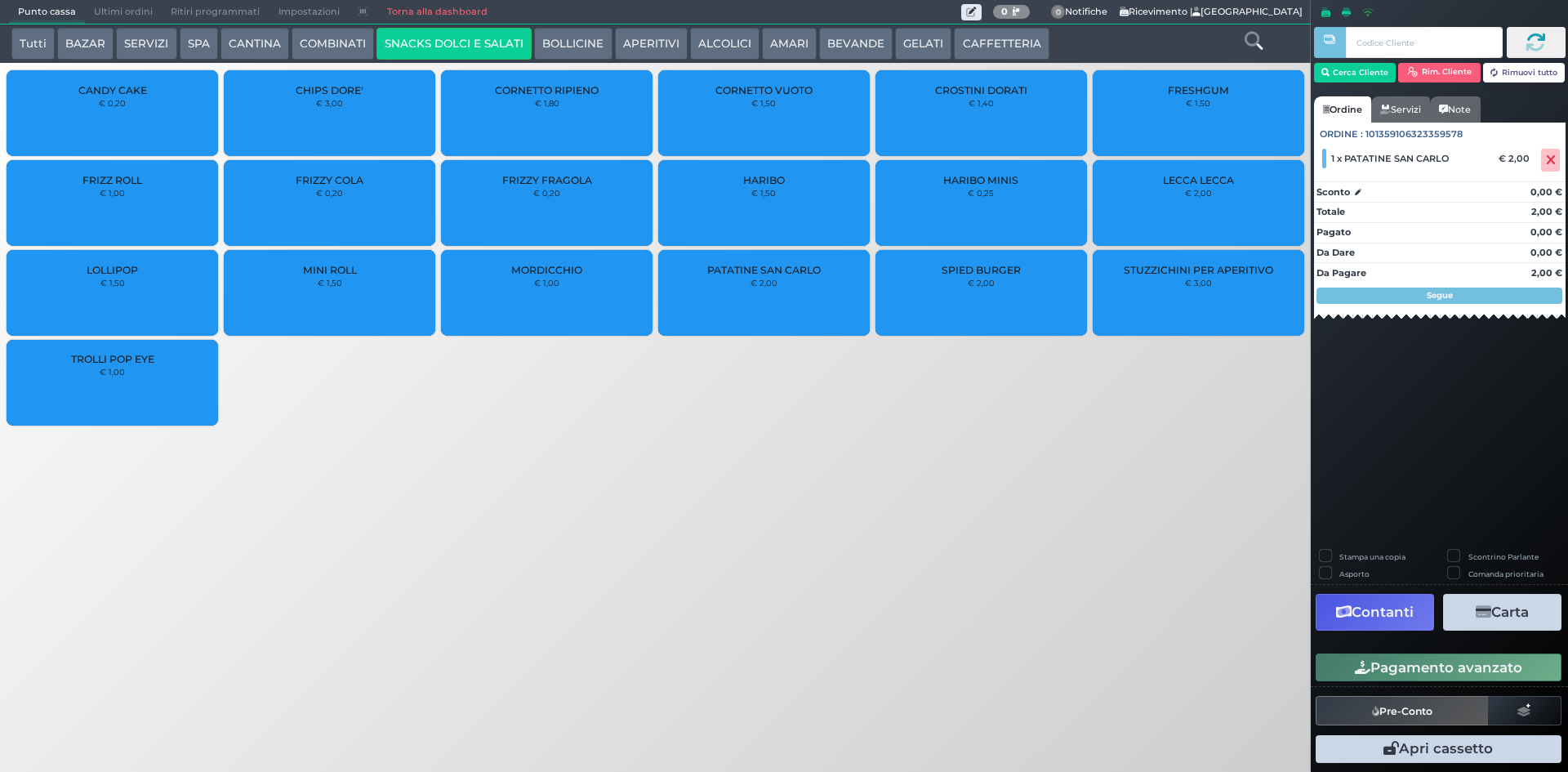
click at [1365, 658] on button "Pagamento avanzato" at bounding box center [1438, 667] width 246 height 28
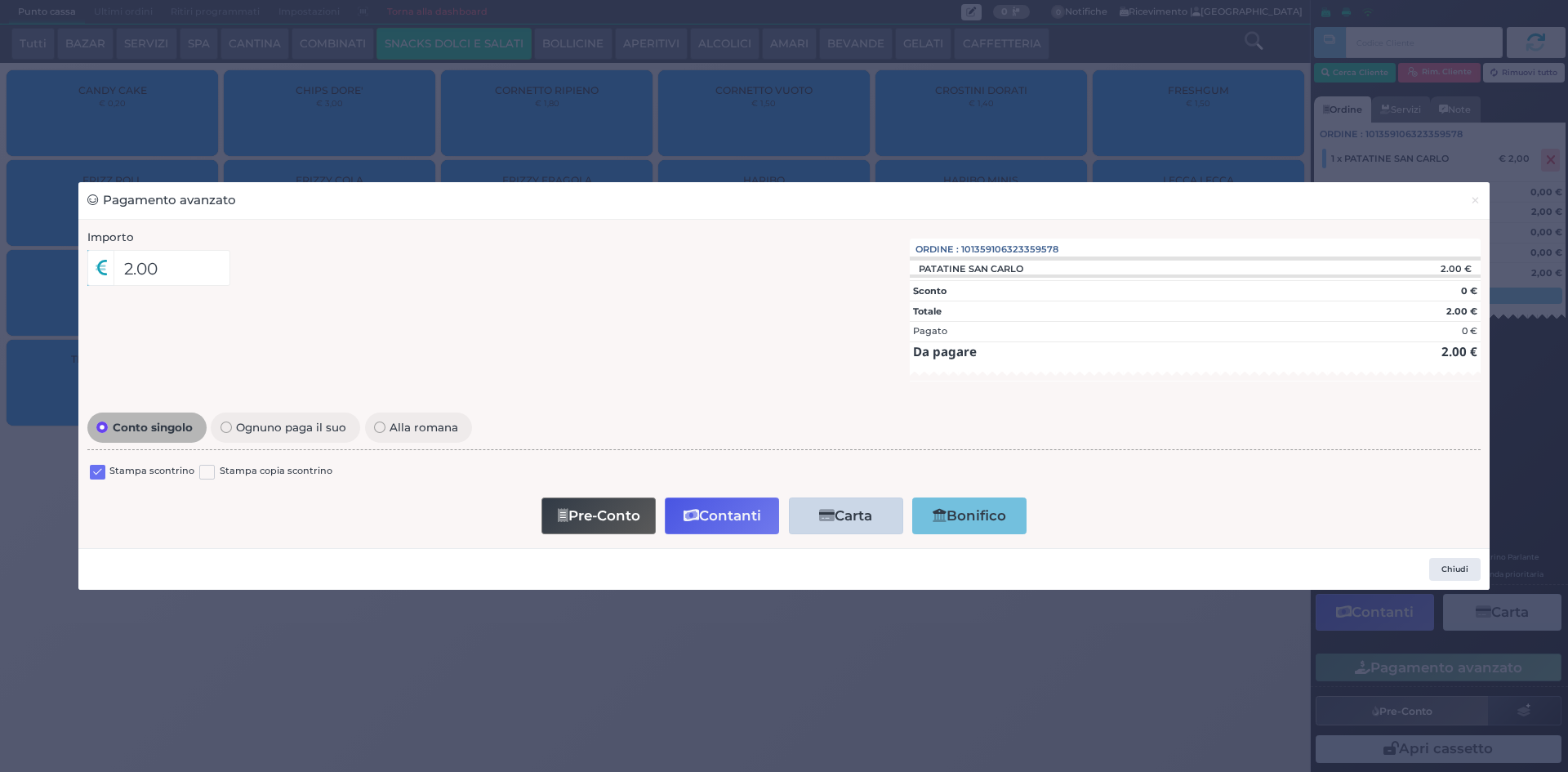
click at [99, 474] on label at bounding box center [97, 472] width 15 height 15
click at [0, 0] on input "checkbox" at bounding box center [0, 0] width 0 height 0
click at [717, 519] on button "Contanti" at bounding box center [722, 516] width 114 height 37
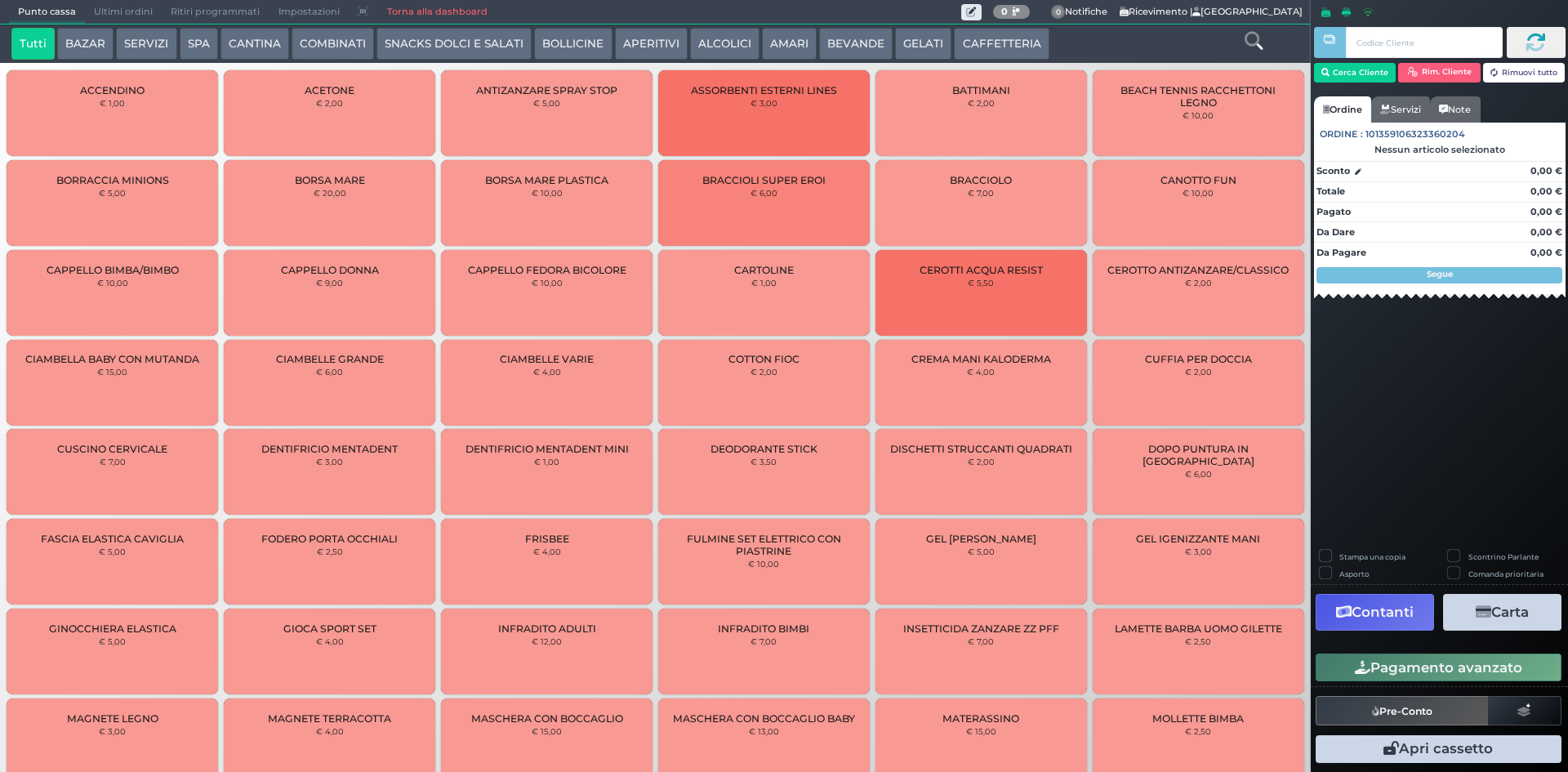
click at [133, 4] on span "Ultimi ordini" at bounding box center [123, 13] width 77 height 23
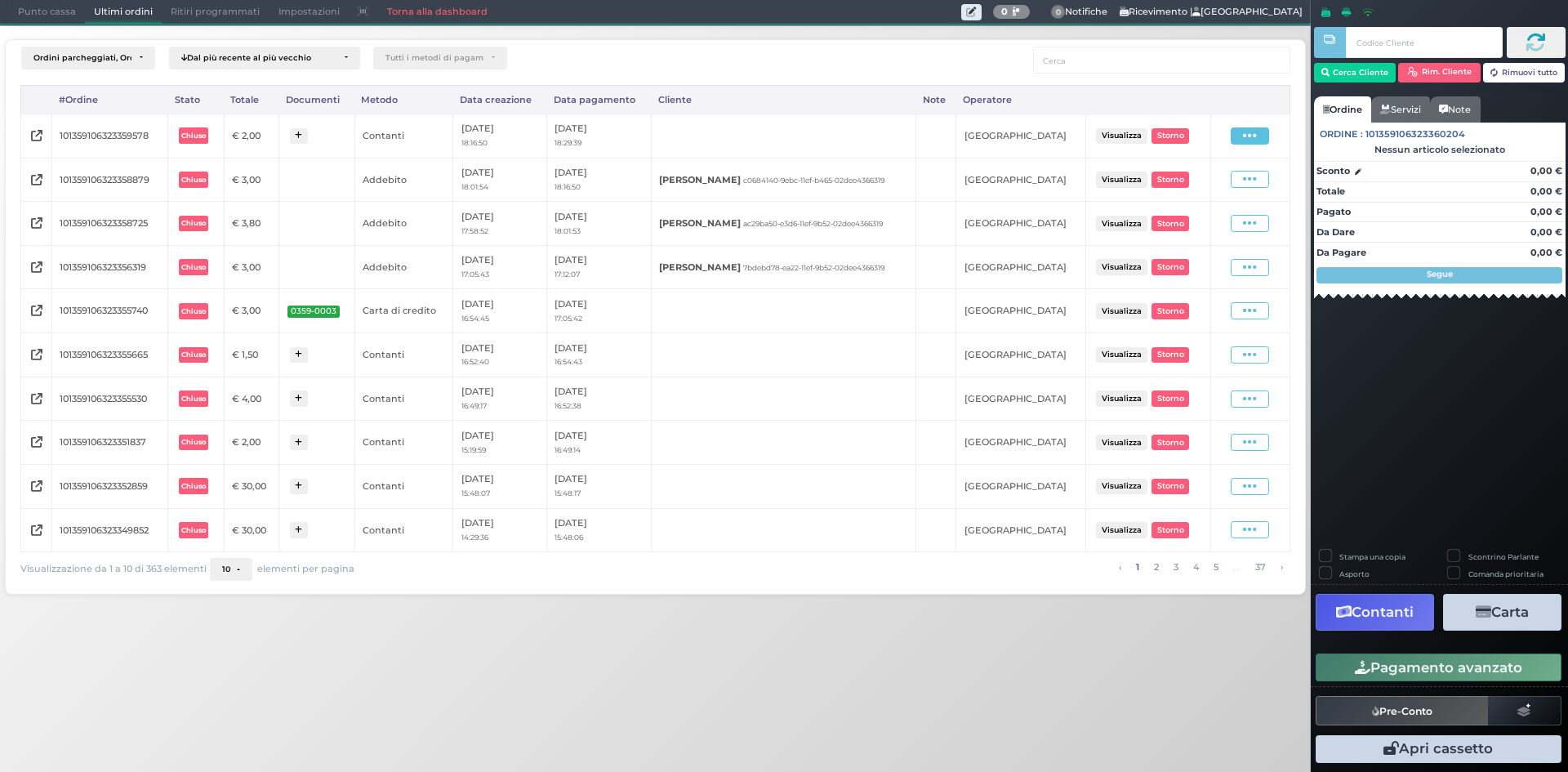
click at [1264, 135] on span at bounding box center [1250, 136] width 38 height 17
click at [1204, 180] on span "Ristampa Pre-Conto" at bounding box center [1212, 182] width 67 height 28
